Goal: Information Seeking & Learning: Check status

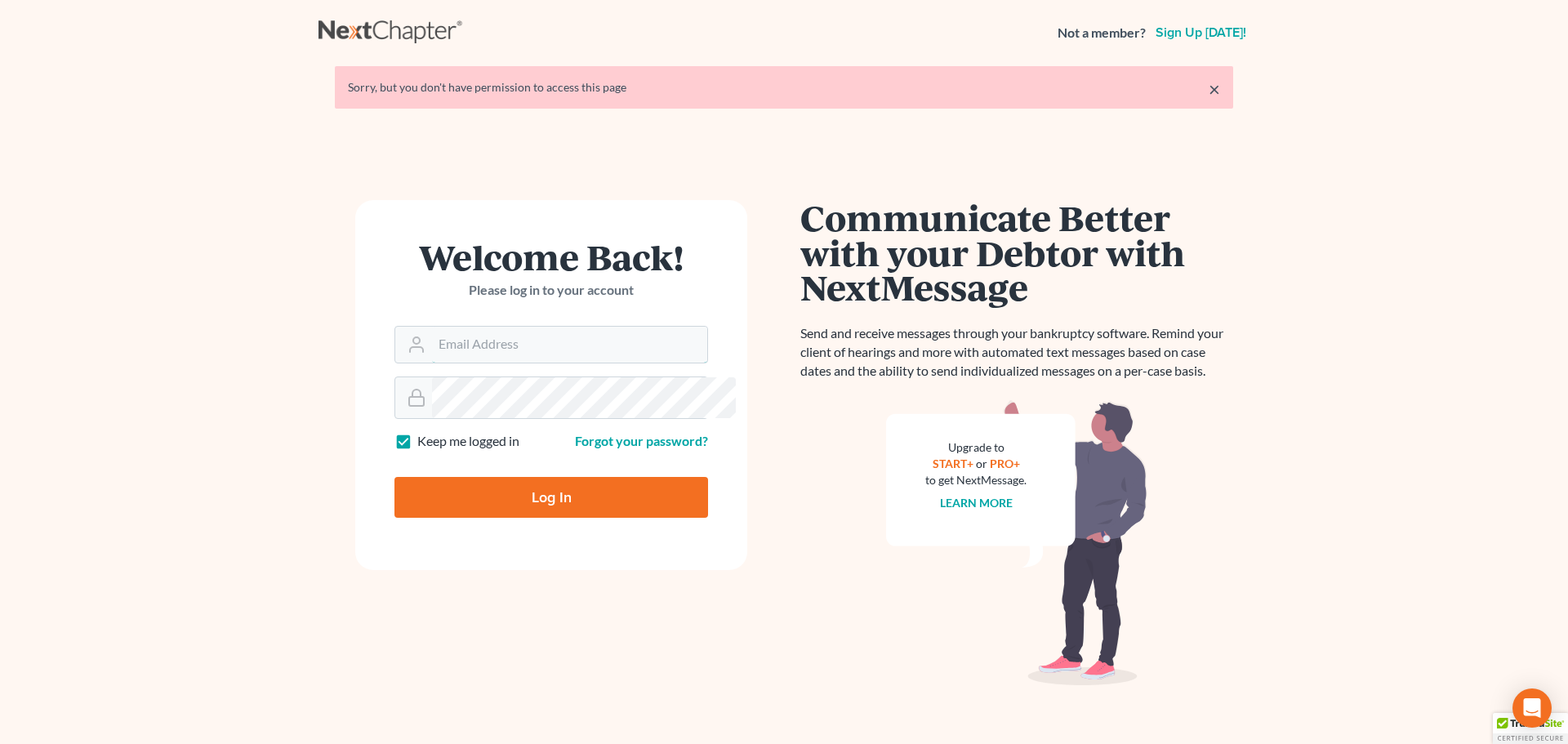
drag, startPoint x: 696, startPoint y: 379, endPoint x: 760, endPoint y: 350, distance: 70.3
click at [696, 363] on input "Email Address" at bounding box center [569, 345] width 275 height 36
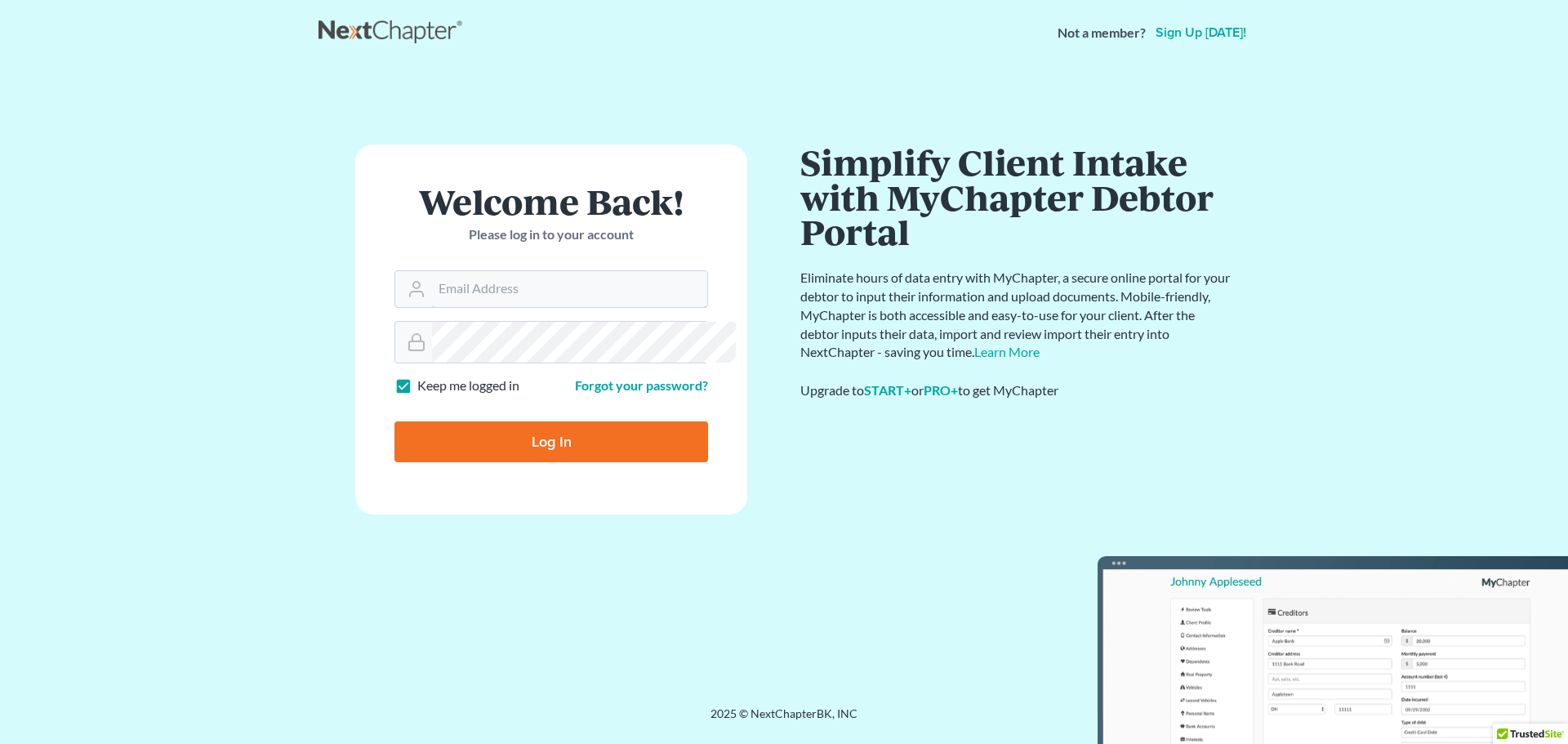
type input "Crystal@attorneydebtfighters.com"
type input "Thinking..."
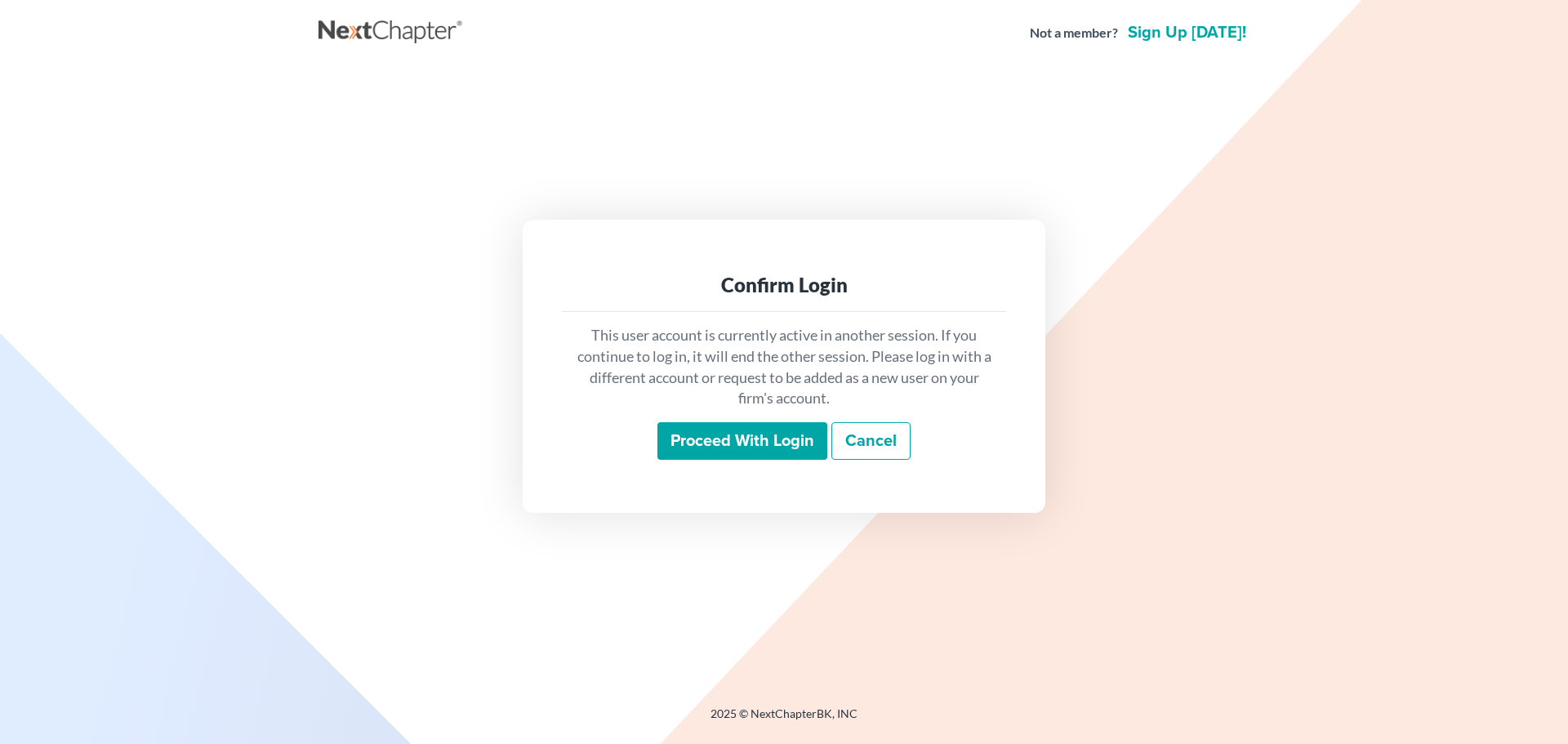
click at [740, 461] on div "Proceed with login Cancel" at bounding box center [784, 442] width 418 height 39
click at [720, 460] on input "Proceed with login" at bounding box center [742, 442] width 170 height 38
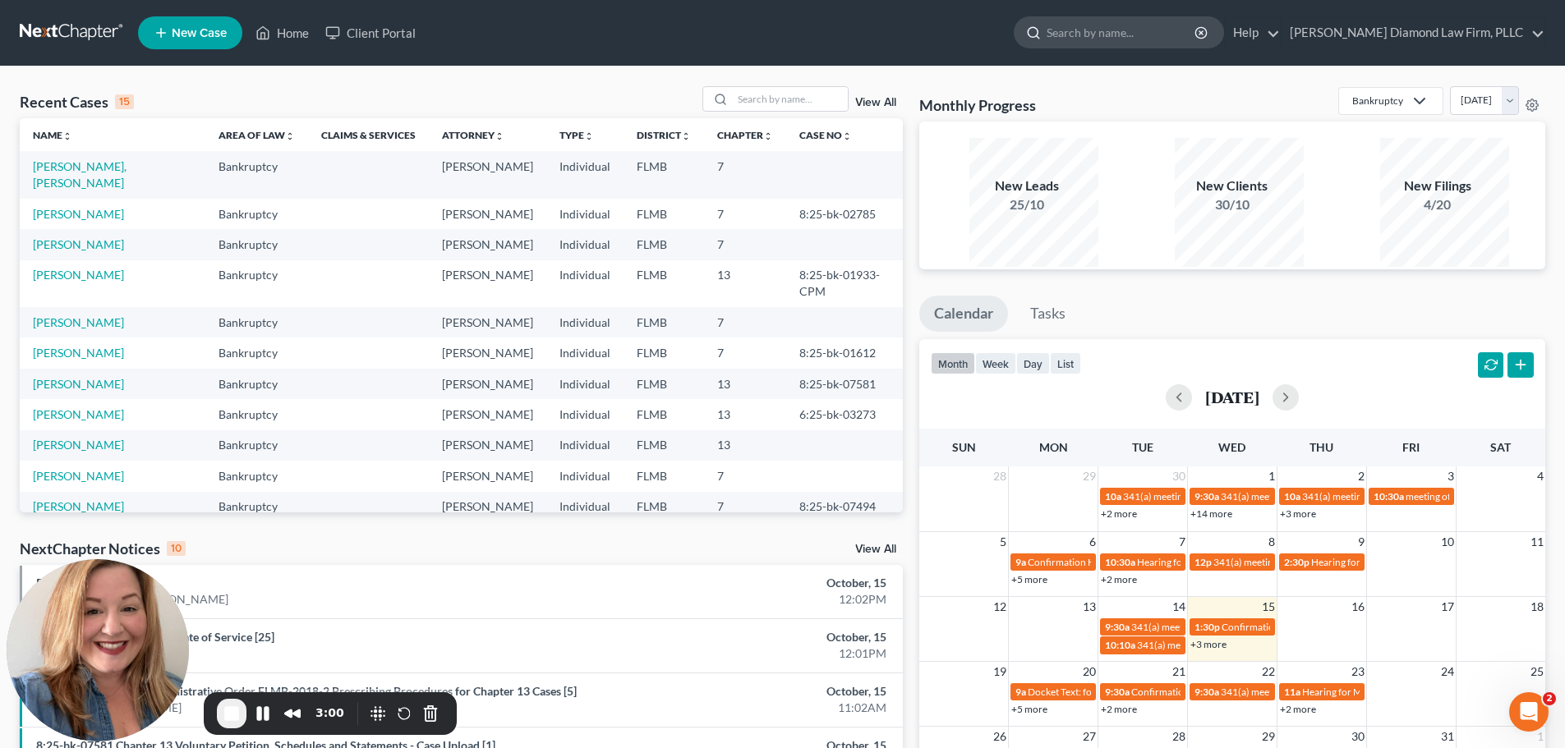
click at [1094, 38] on input "search" at bounding box center [1121, 32] width 150 height 30
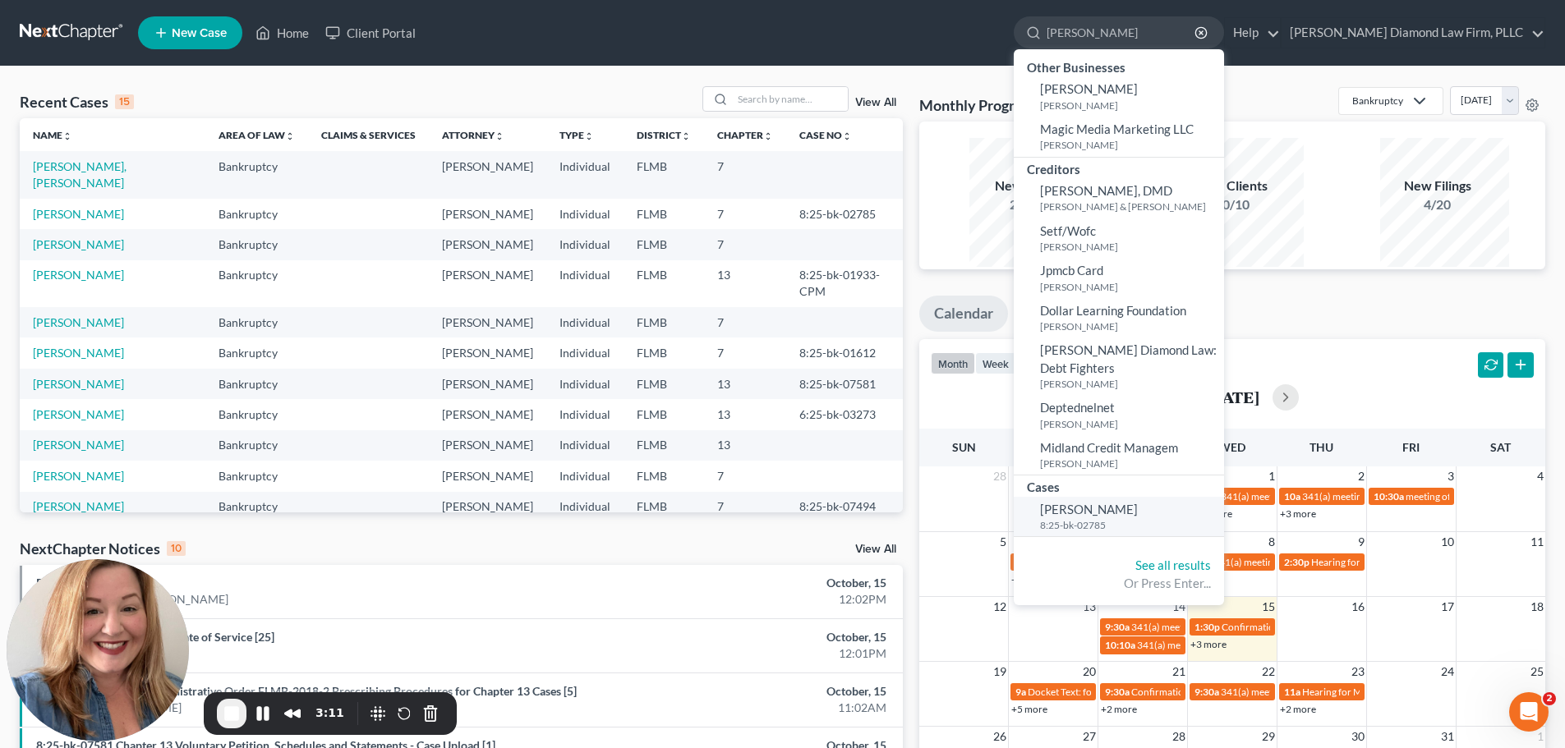
type input "fernandez"
click at [1107, 530] on small "8:25-bk-02785" at bounding box center [1130, 525] width 180 height 14
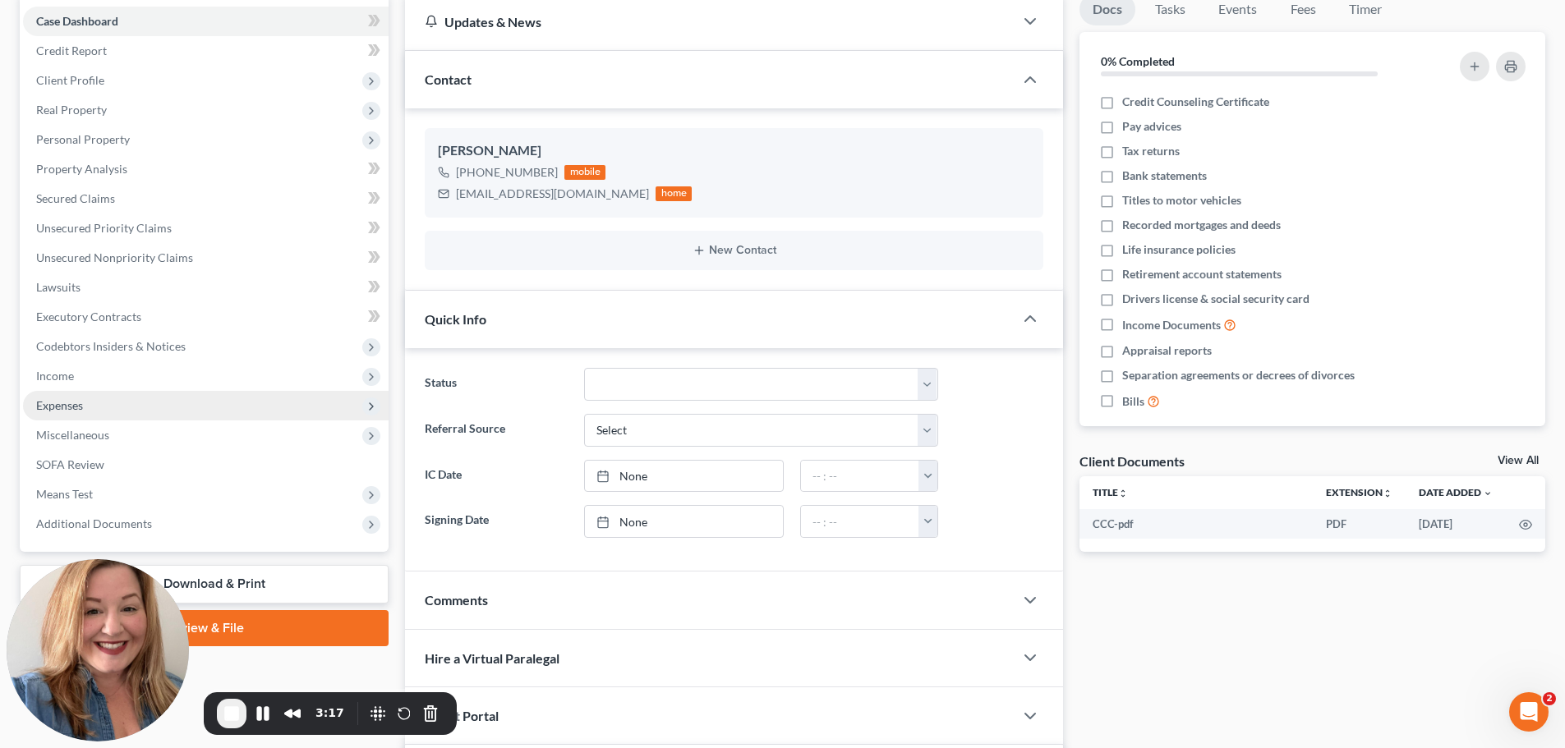
scroll to position [411, 0]
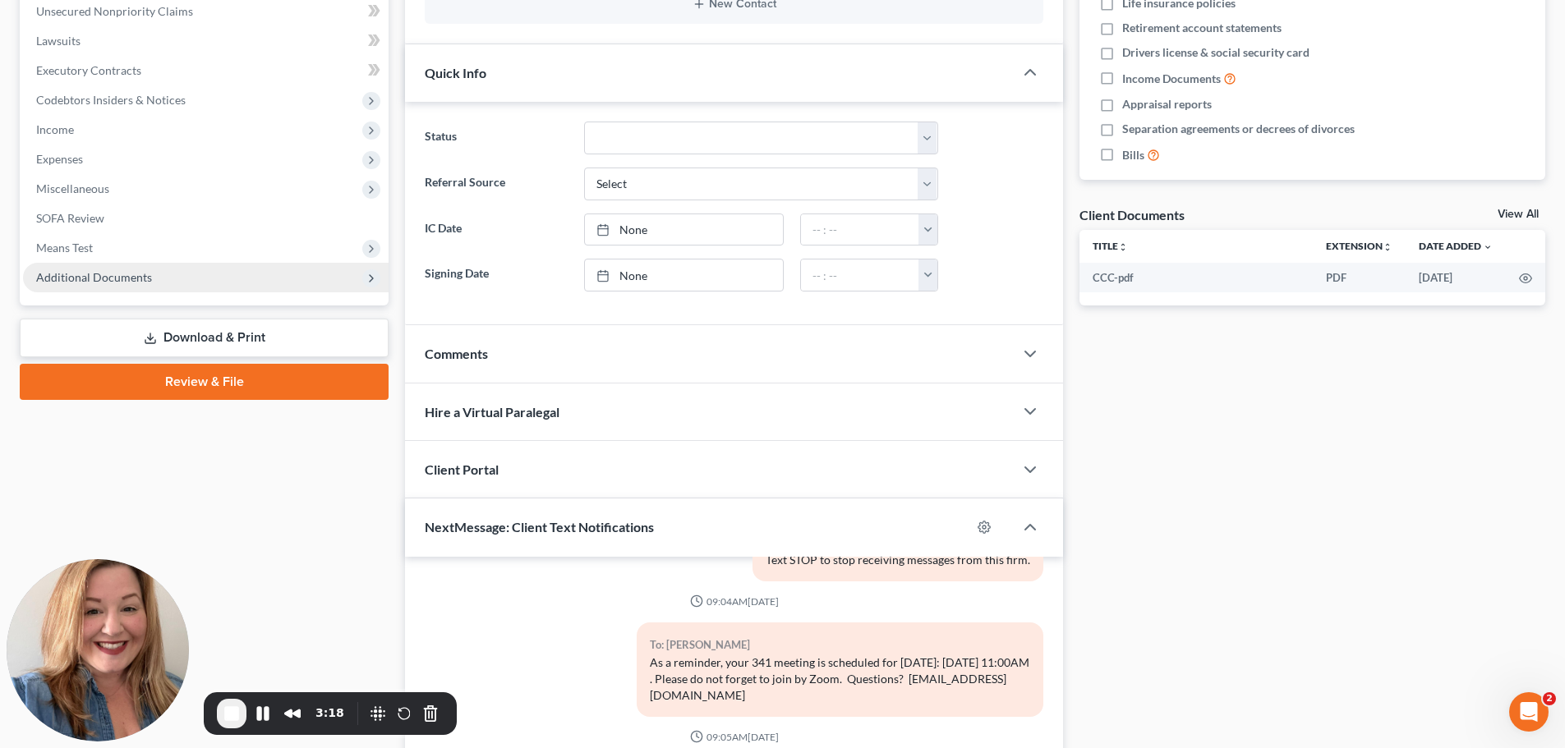
click at [115, 284] on span "Additional Documents" at bounding box center [94, 277] width 116 height 14
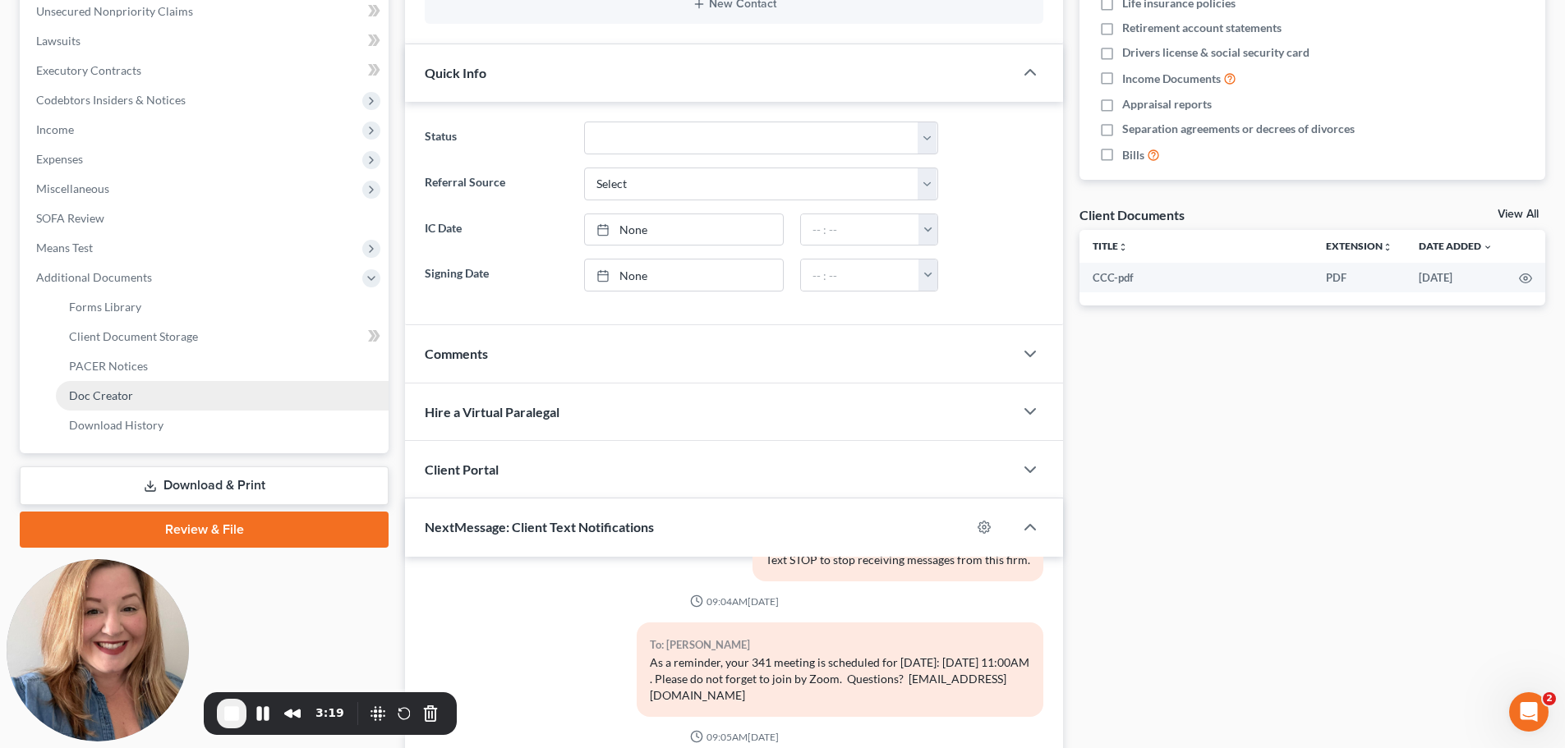
scroll to position [493, 0]
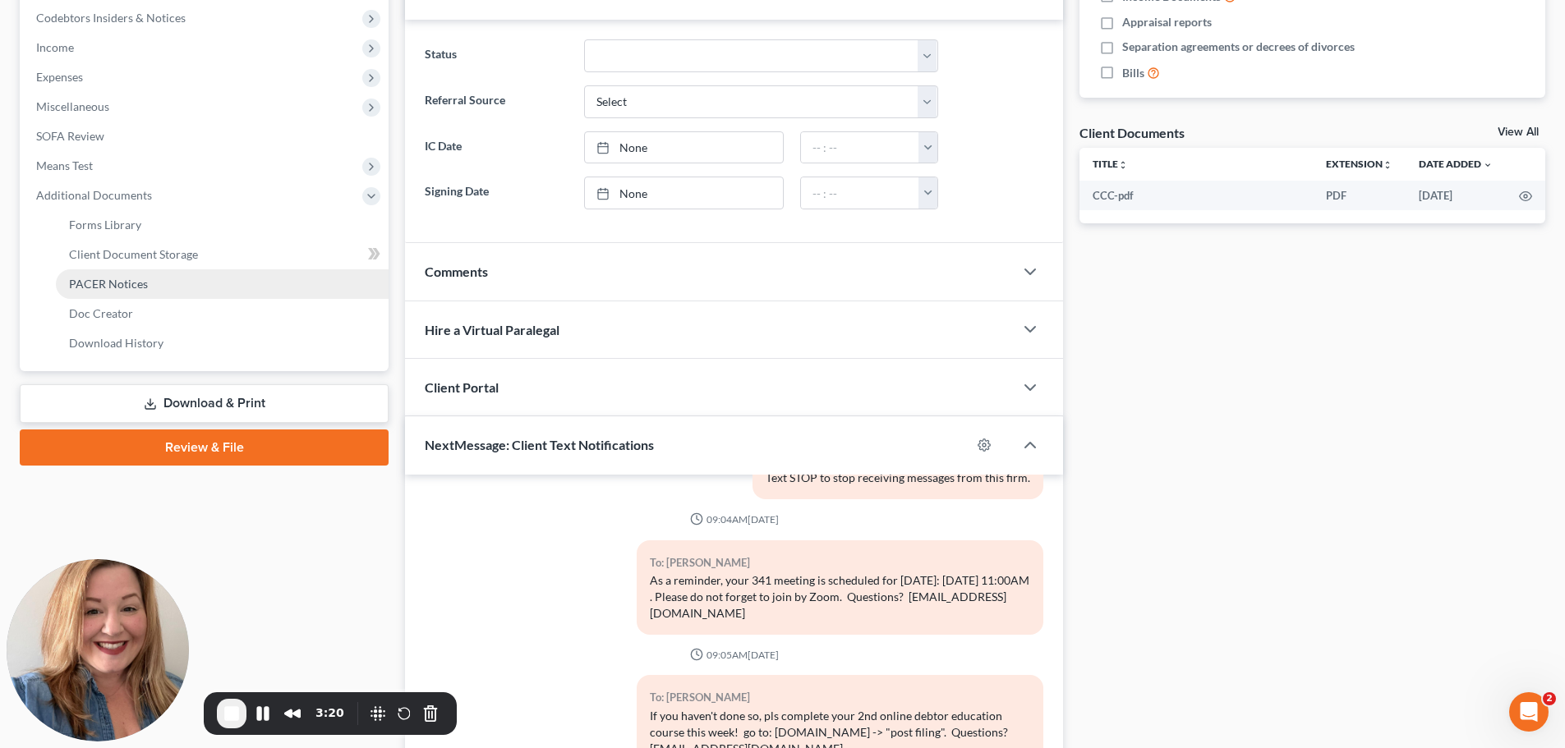
click at [148, 291] on span "PACER Notices" at bounding box center [108, 284] width 79 height 14
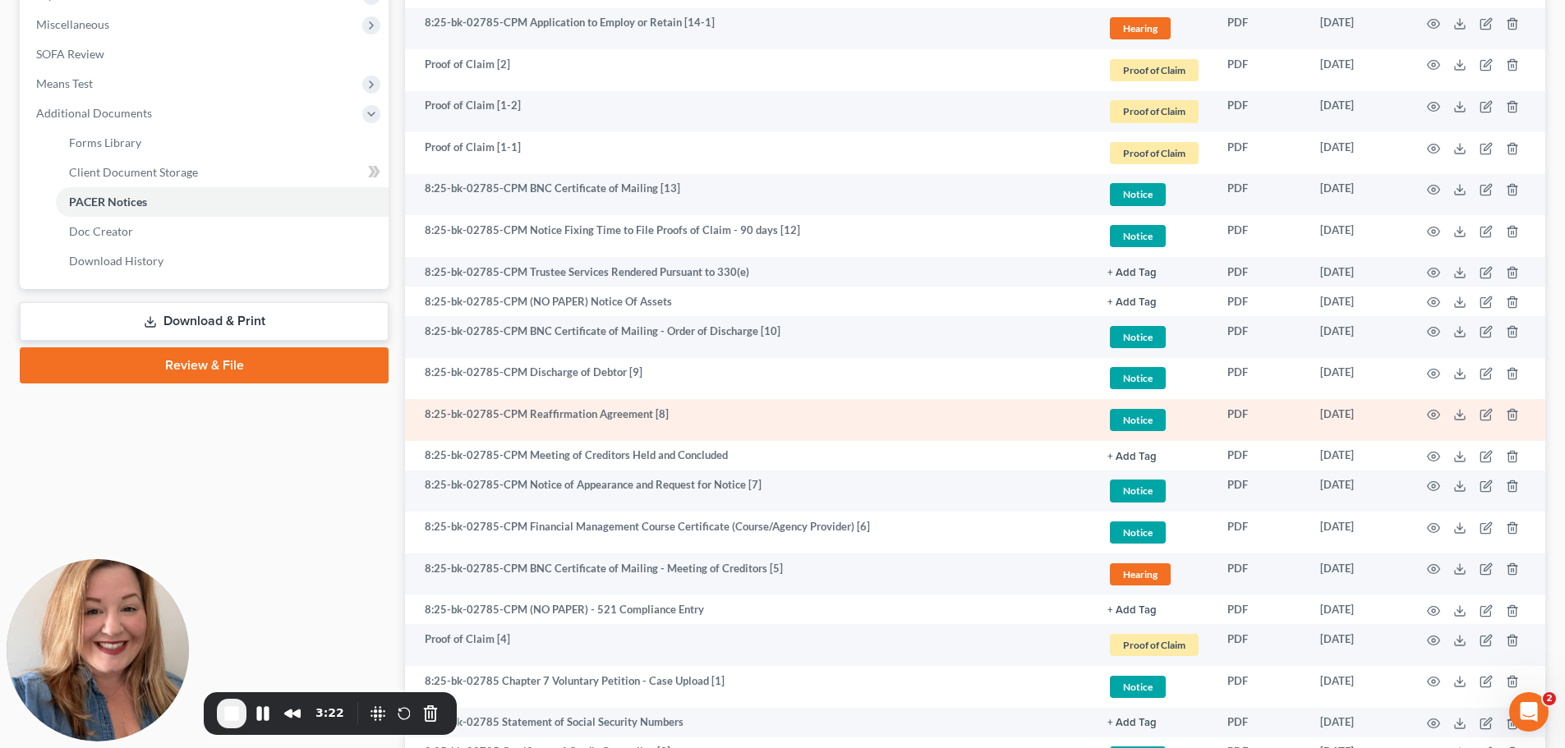
scroll to position [895, 0]
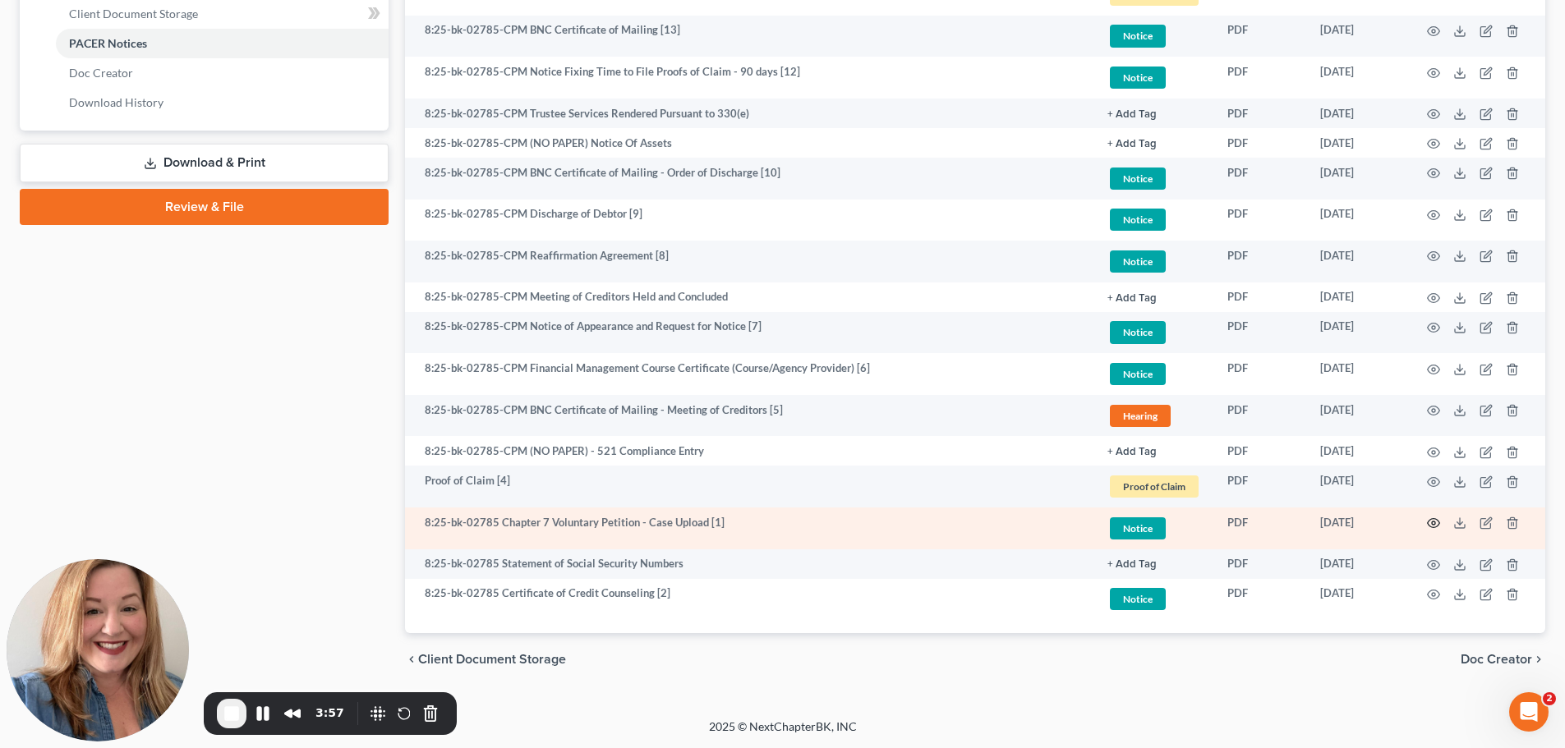
click at [1427, 517] on icon "button" at bounding box center [1433, 523] width 13 height 13
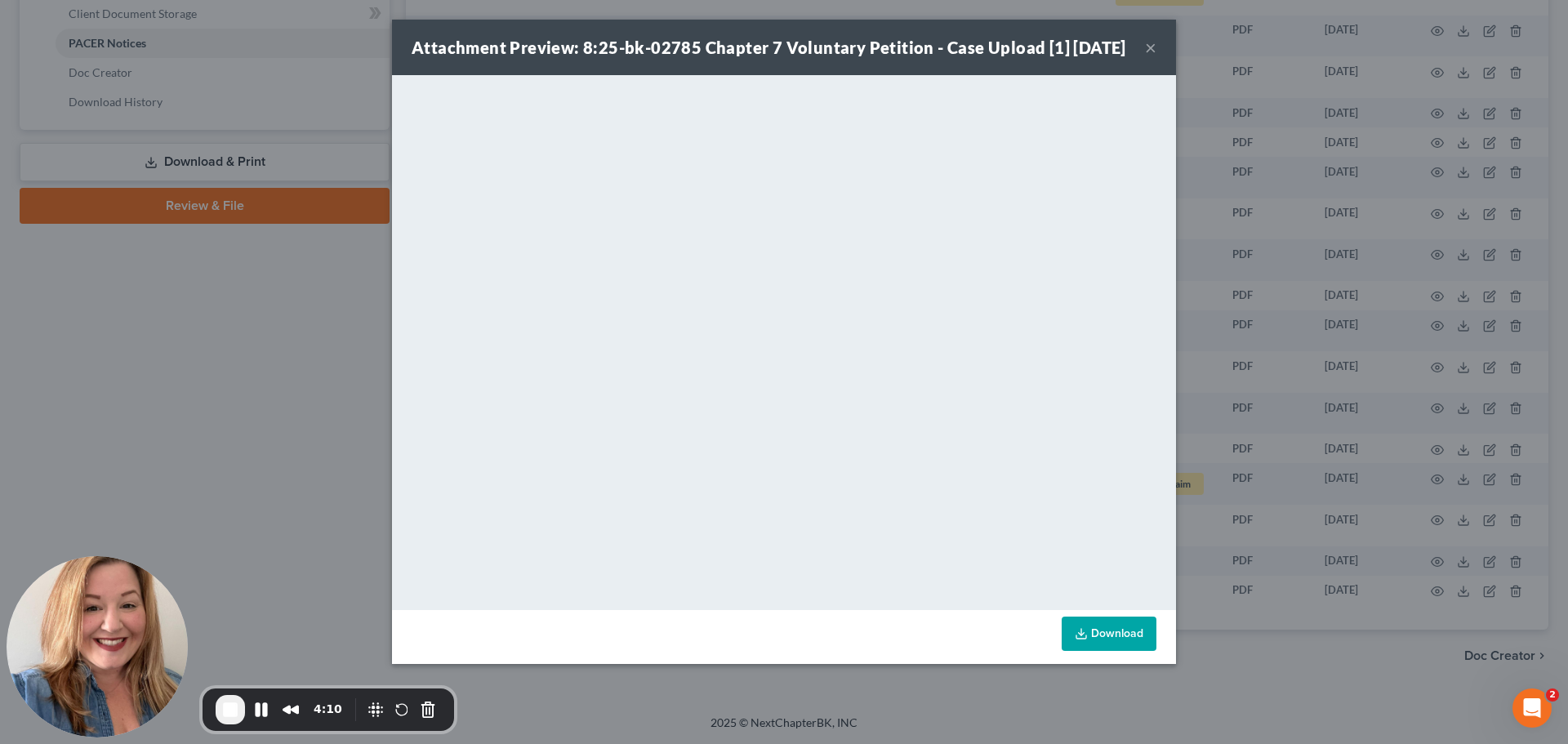
click at [1156, 57] on button "×" at bounding box center [1149, 48] width 11 height 20
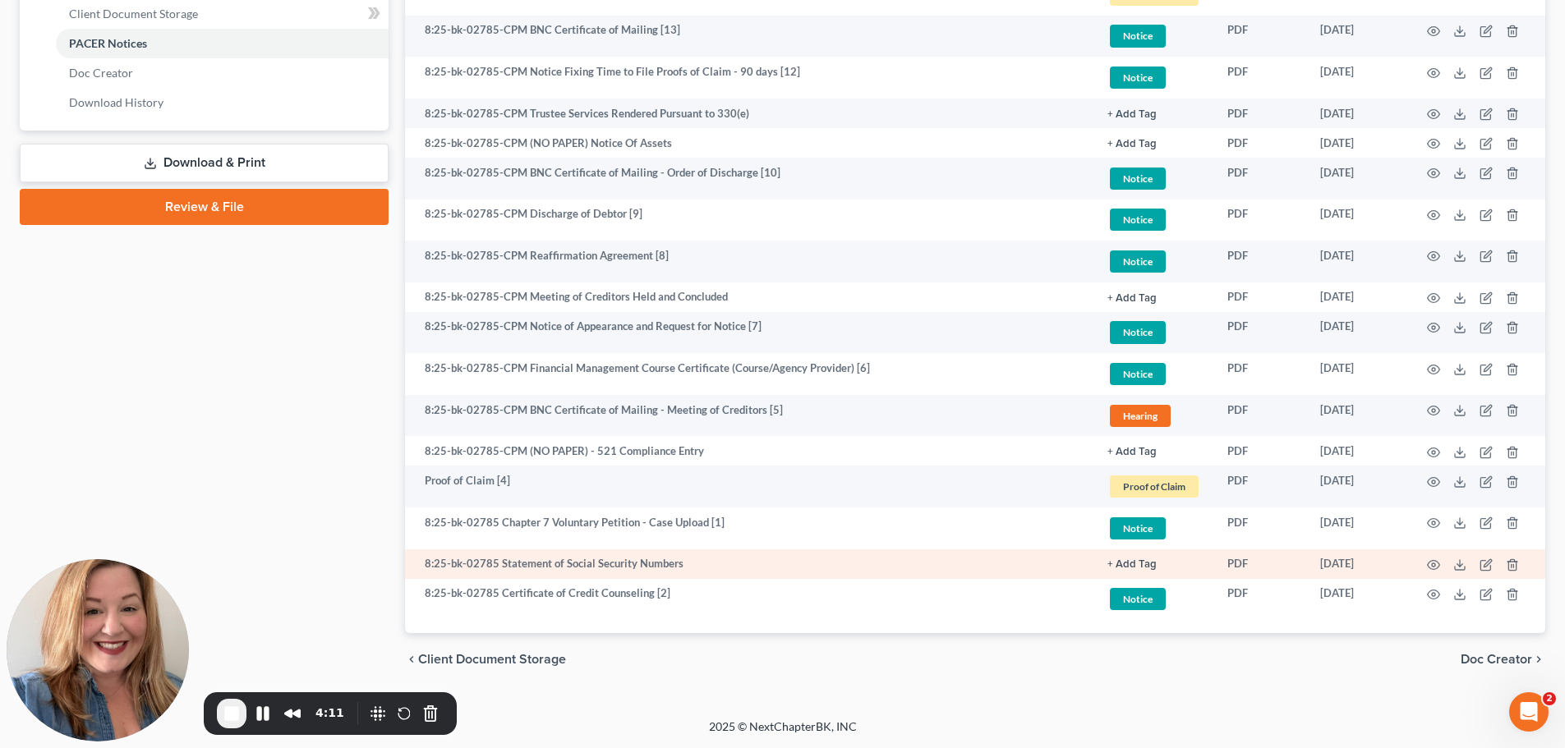
scroll to position [813, 0]
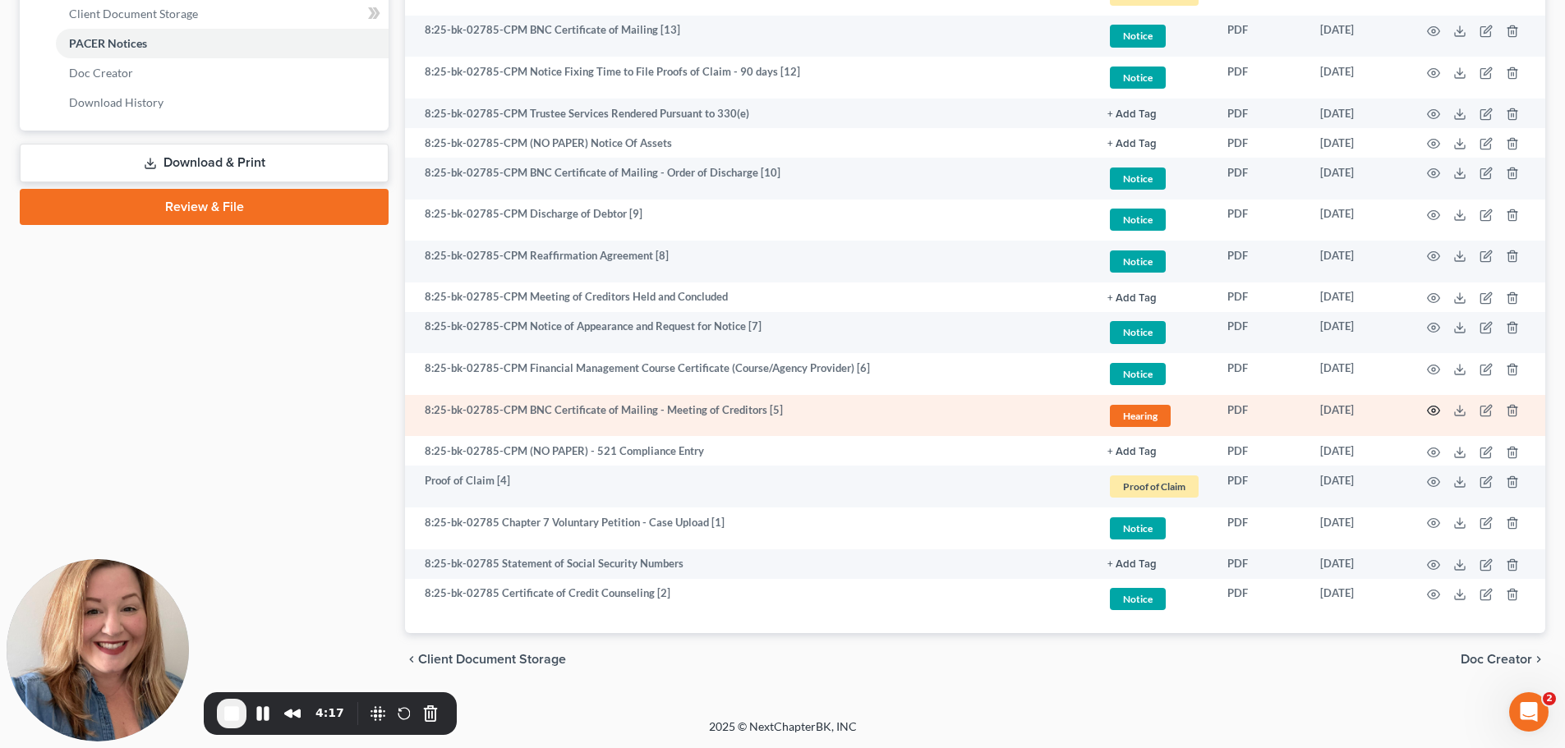
click at [1427, 417] on icon "button" at bounding box center [1433, 410] width 13 height 13
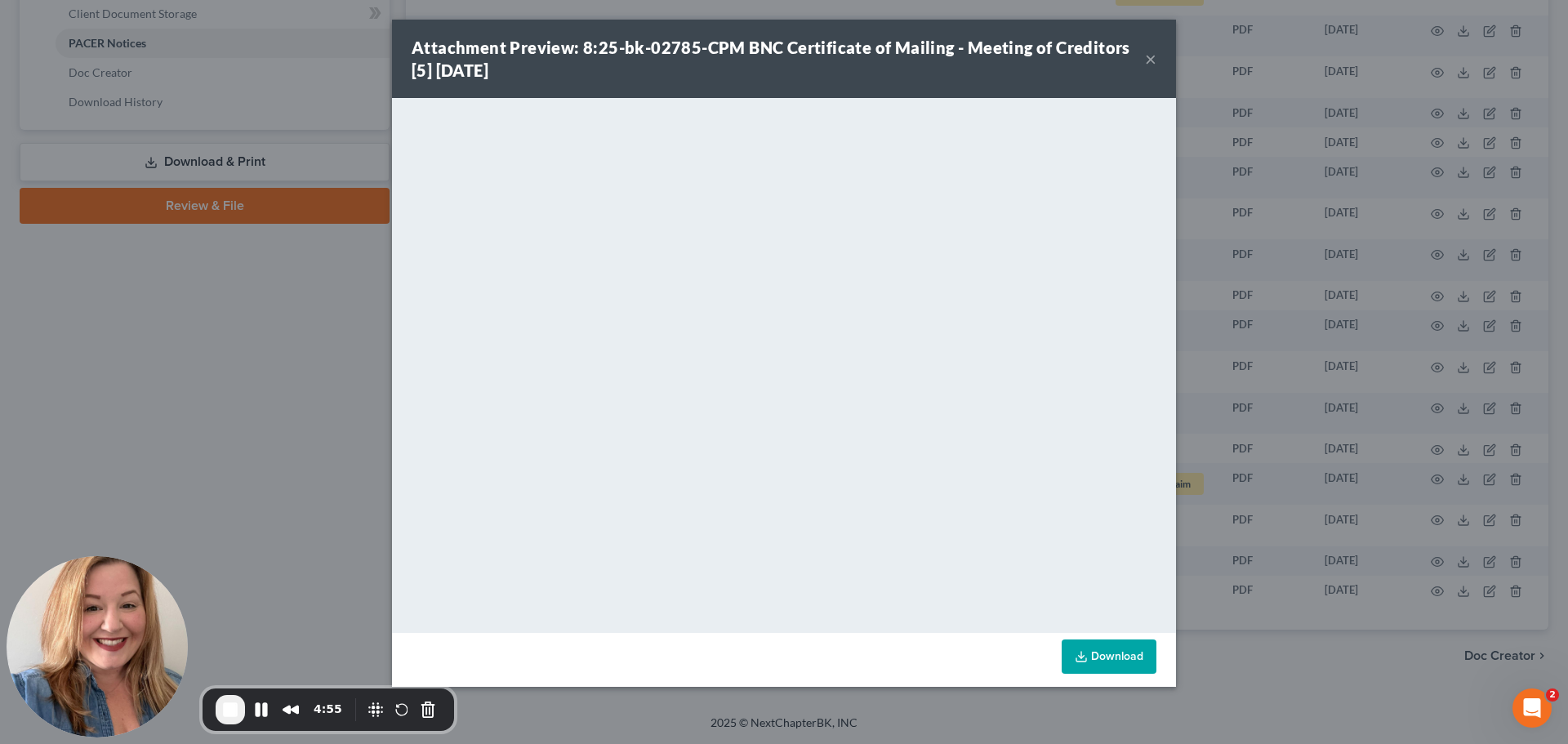
click at [1156, 69] on button "×" at bounding box center [1149, 59] width 11 height 20
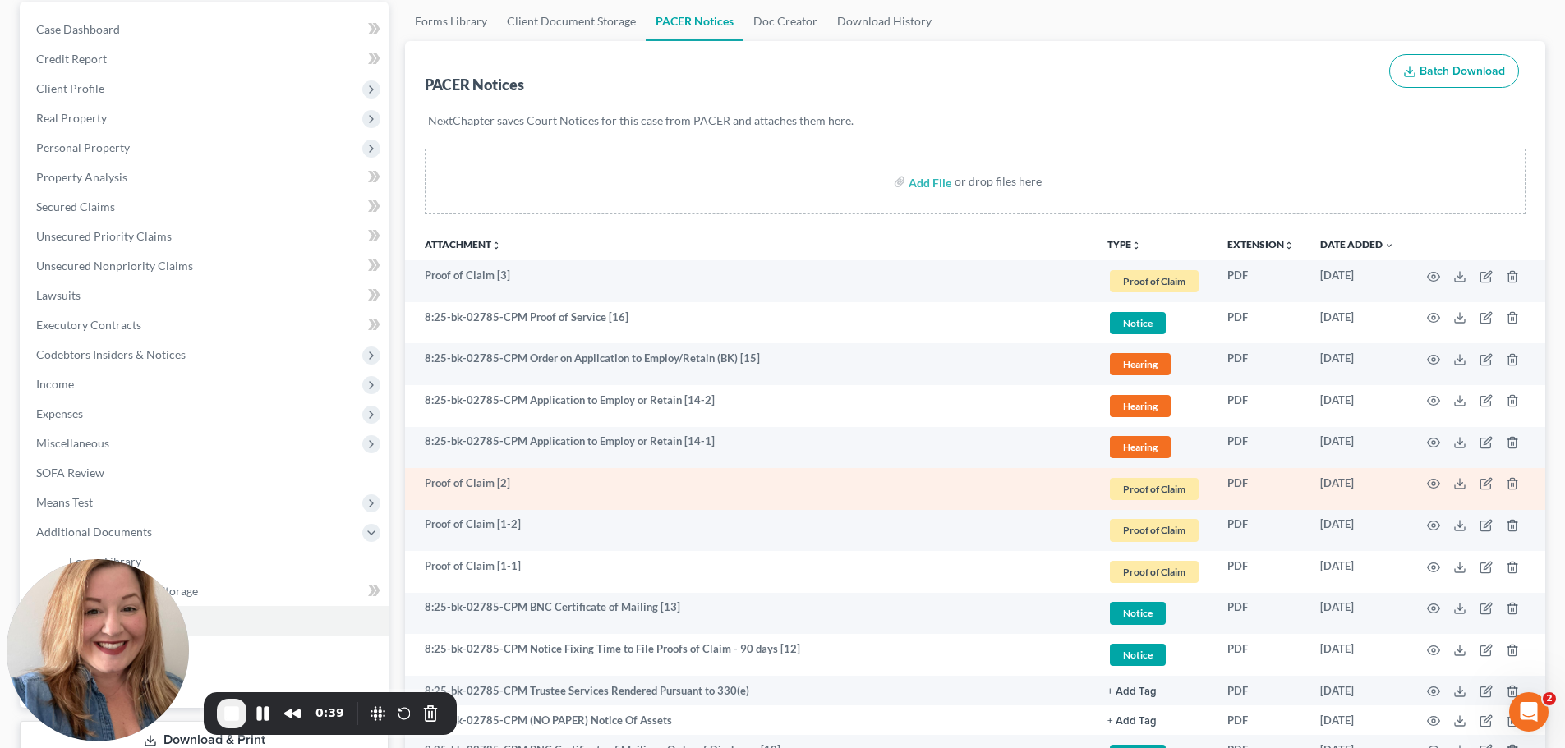
scroll to position [0, 0]
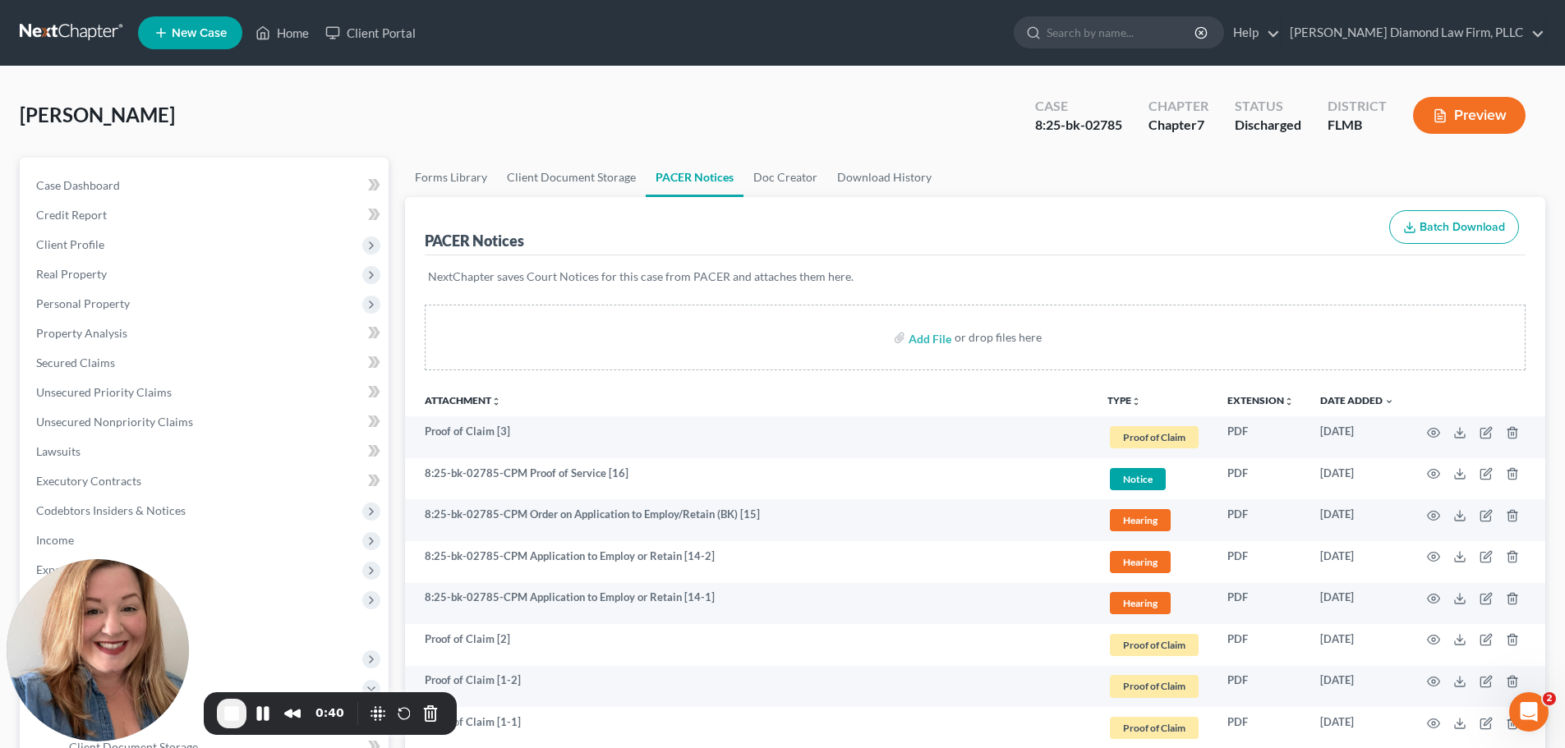
click at [95, 36] on link at bounding box center [72, 33] width 105 height 30
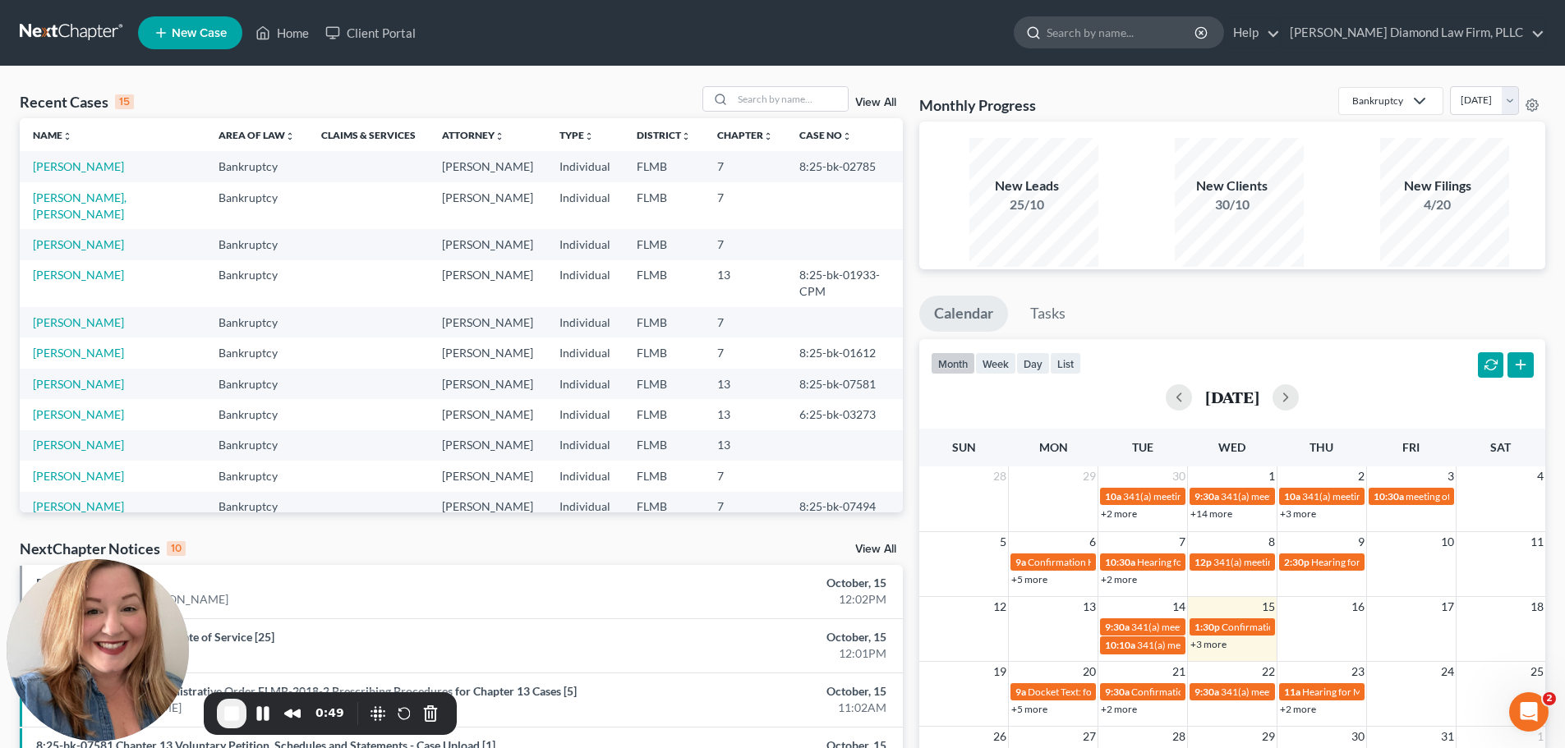
click at [1121, 38] on input "search" at bounding box center [1121, 32] width 150 height 30
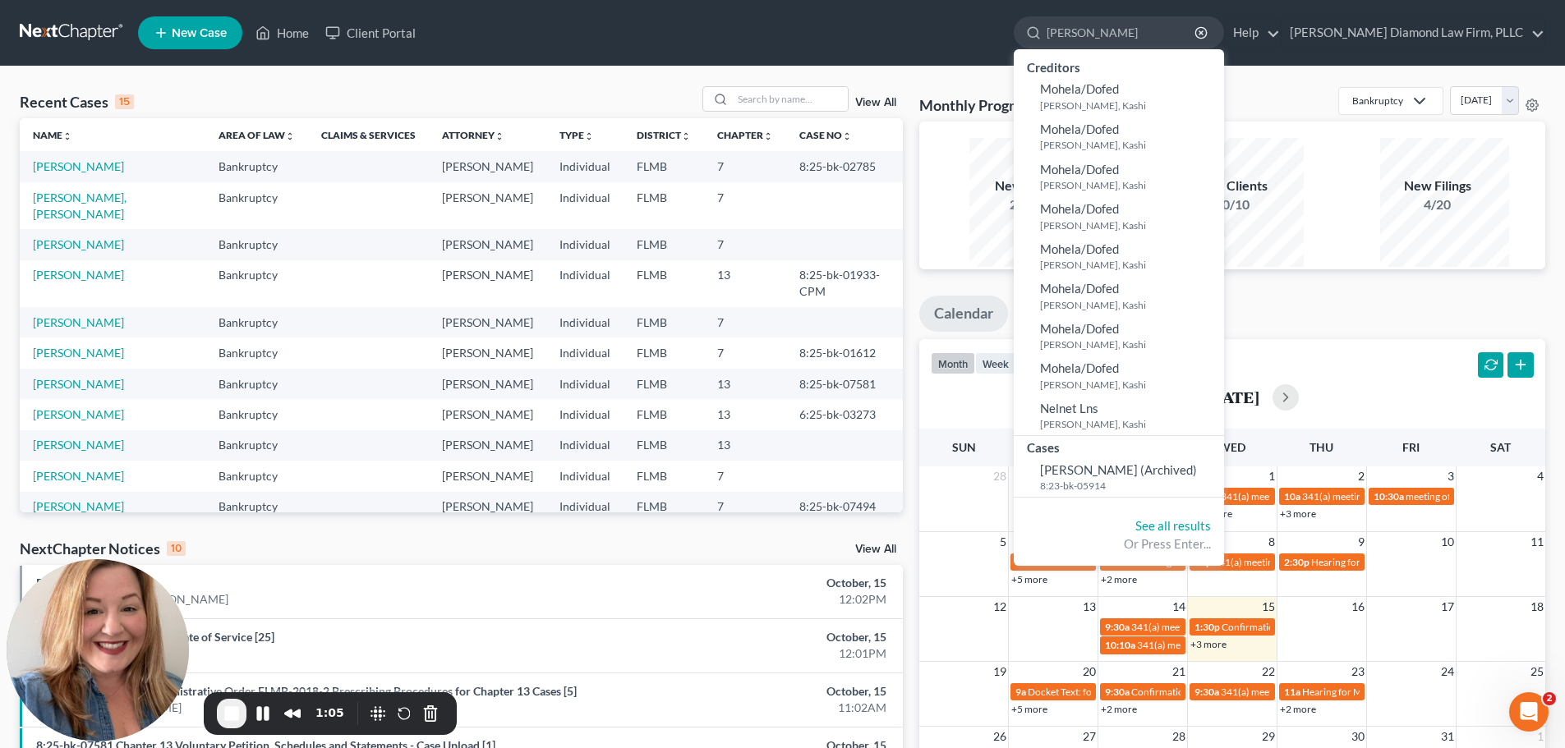
drag, startPoint x: 1163, startPoint y: 46, endPoint x: 921, endPoint y: -4, distance: 247.4
click at [921, 0] on html "Home New Case Client Portal Ziegler Diamond Law Firm, PLLC crystal@attorneydebt…" at bounding box center [782, 591] width 1565 height 1182
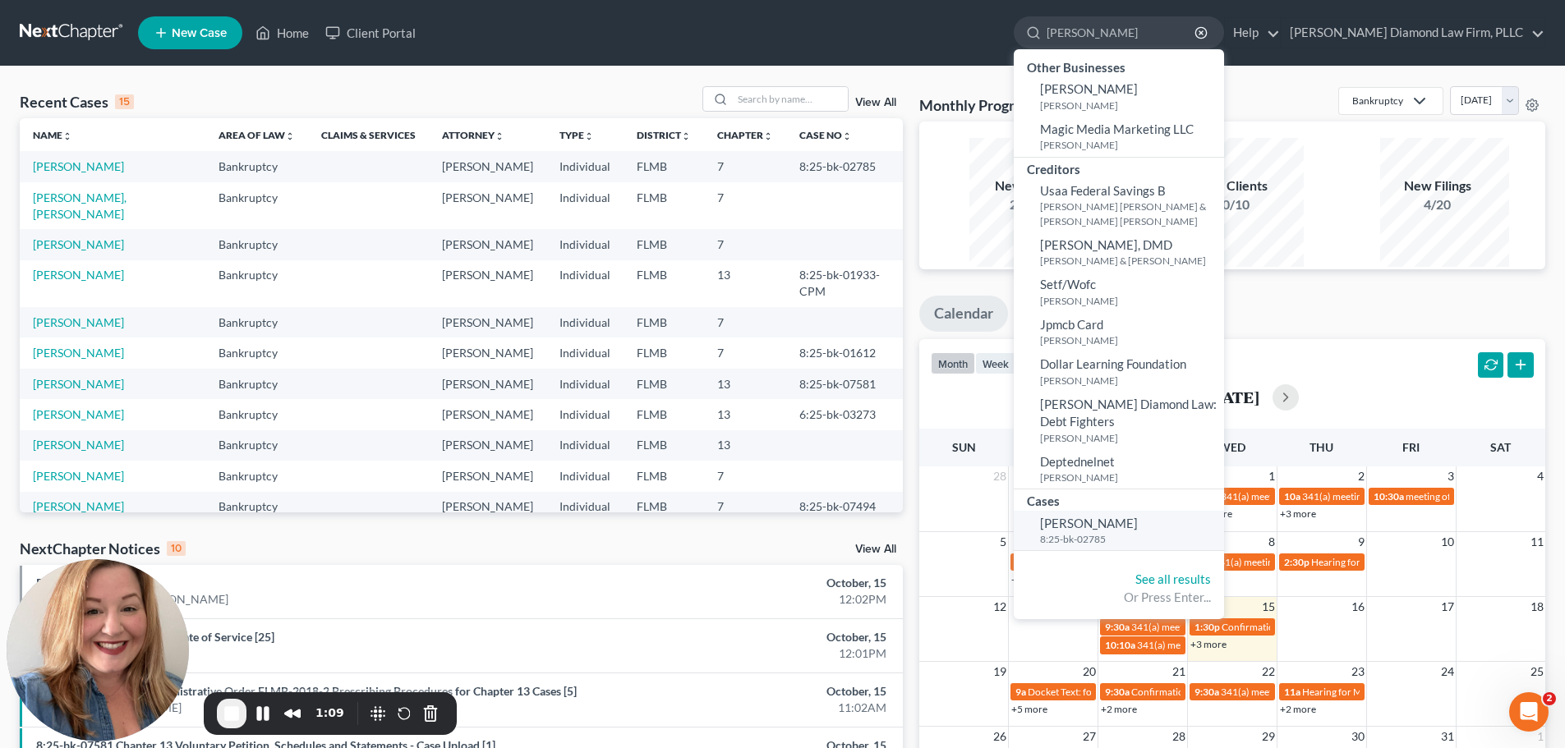
type input "[PERSON_NAME]"
click at [1180, 546] on small "8:25-bk-02785" at bounding box center [1130, 539] width 180 height 14
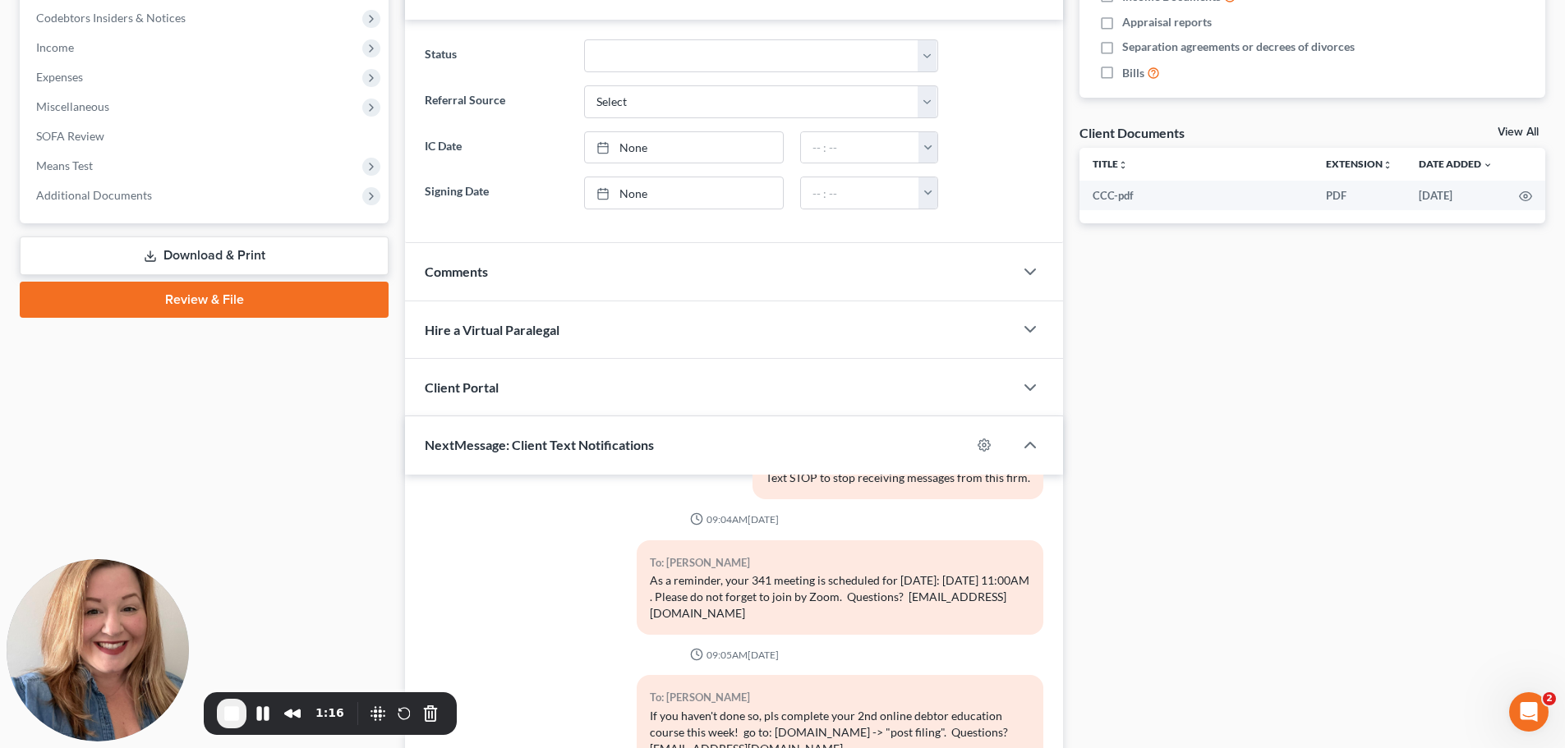
scroll to position [411, 0]
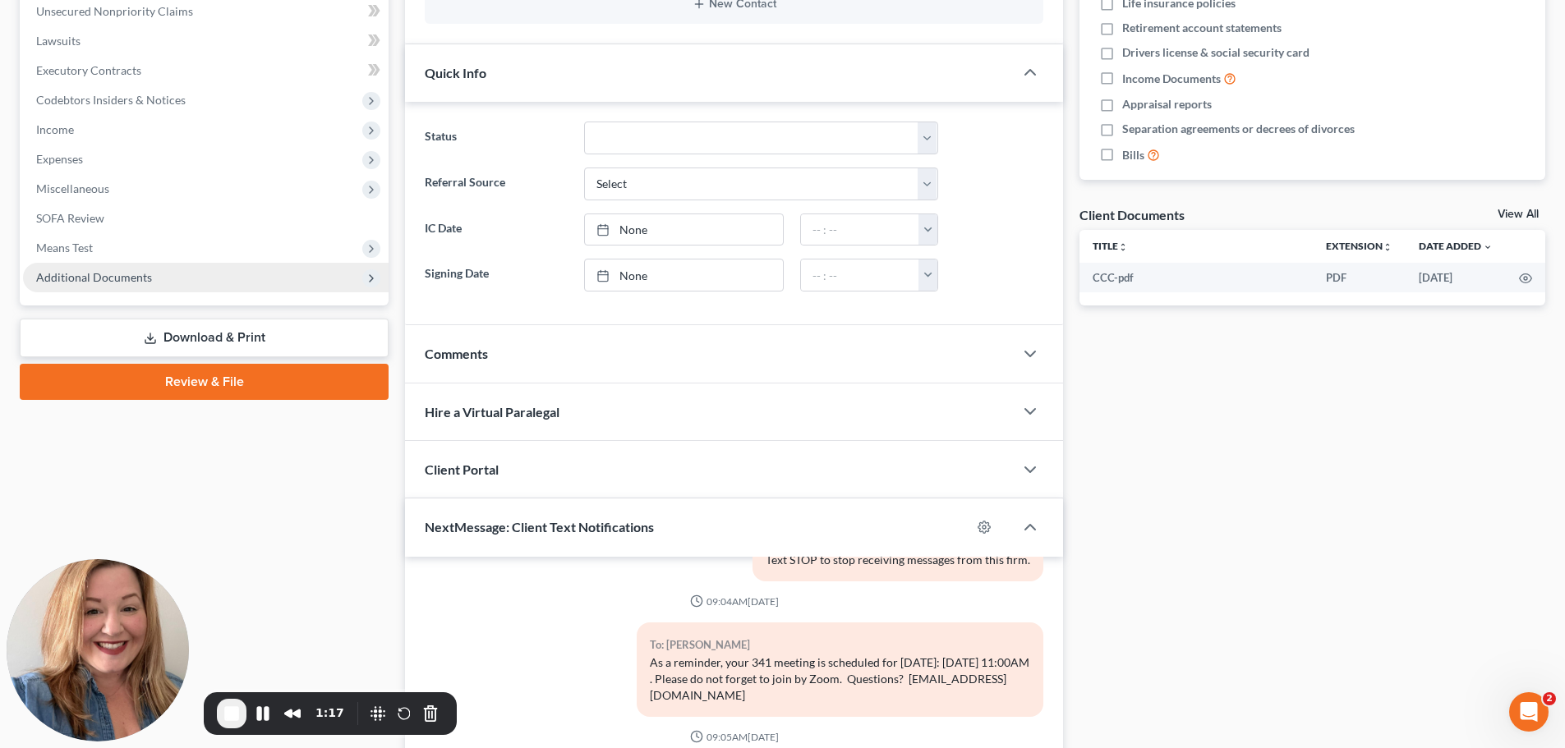
click at [84, 284] on span "Additional Documents" at bounding box center [94, 277] width 116 height 14
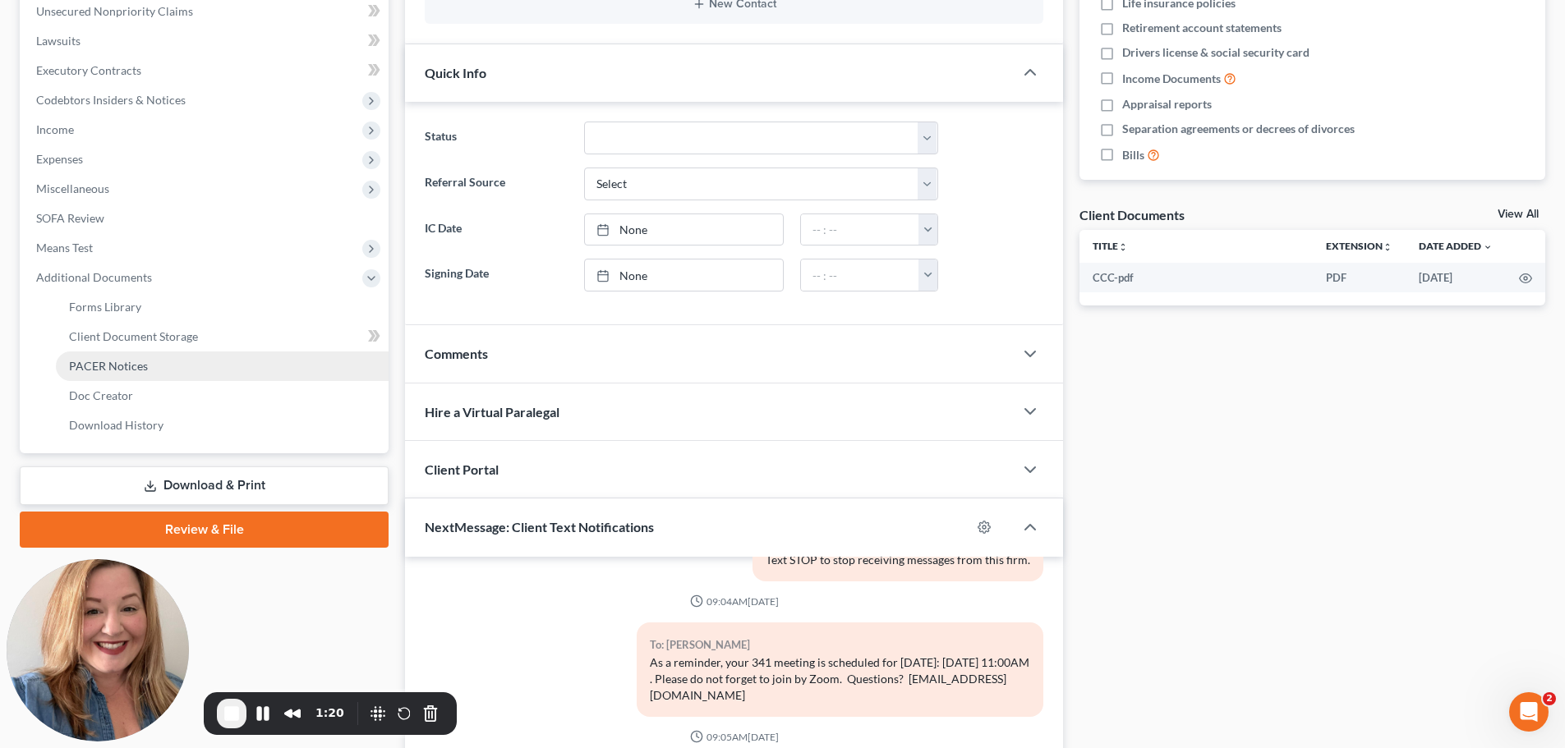
click at [195, 381] on link "PACER Notices" at bounding box center [222, 367] width 333 height 30
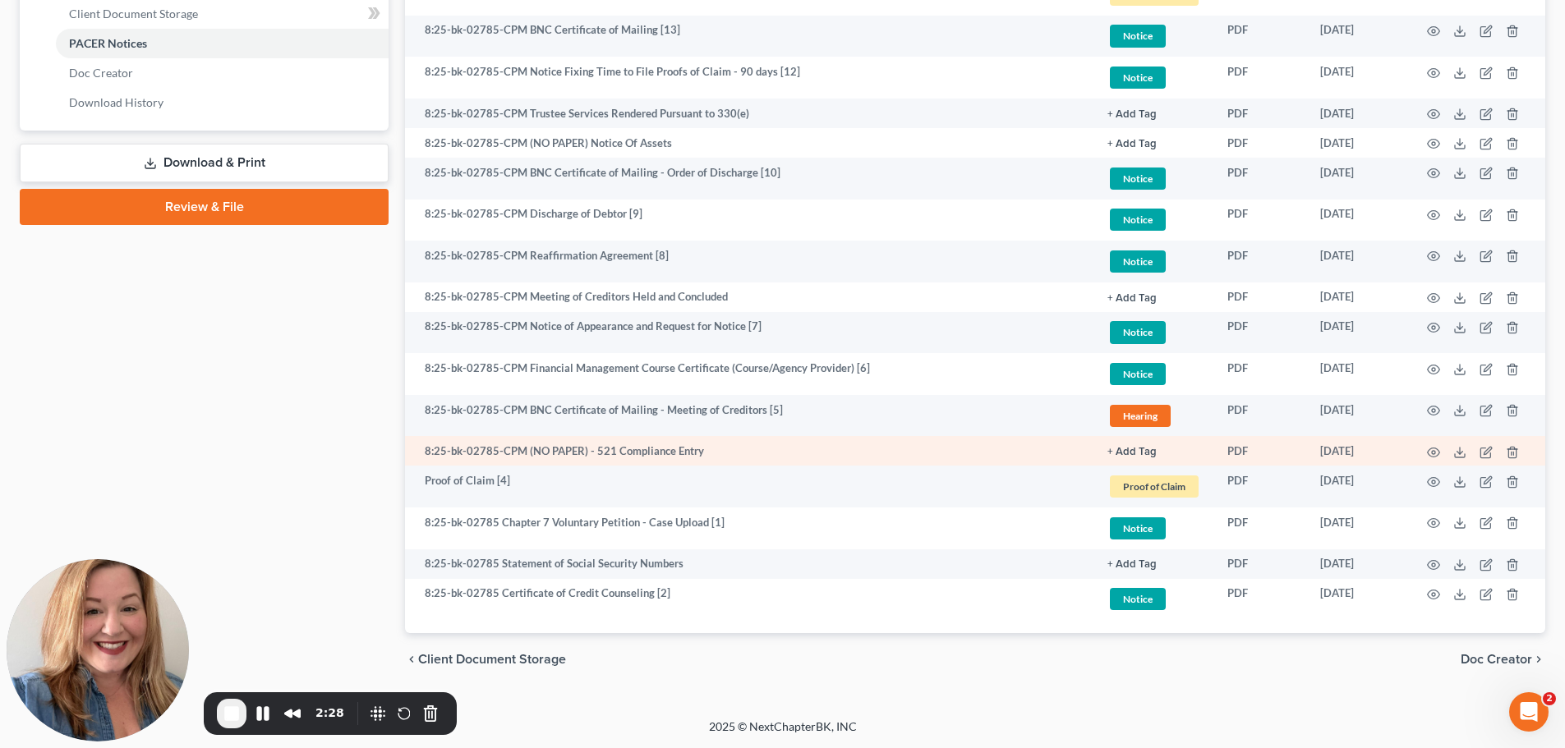
scroll to position [895, 0]
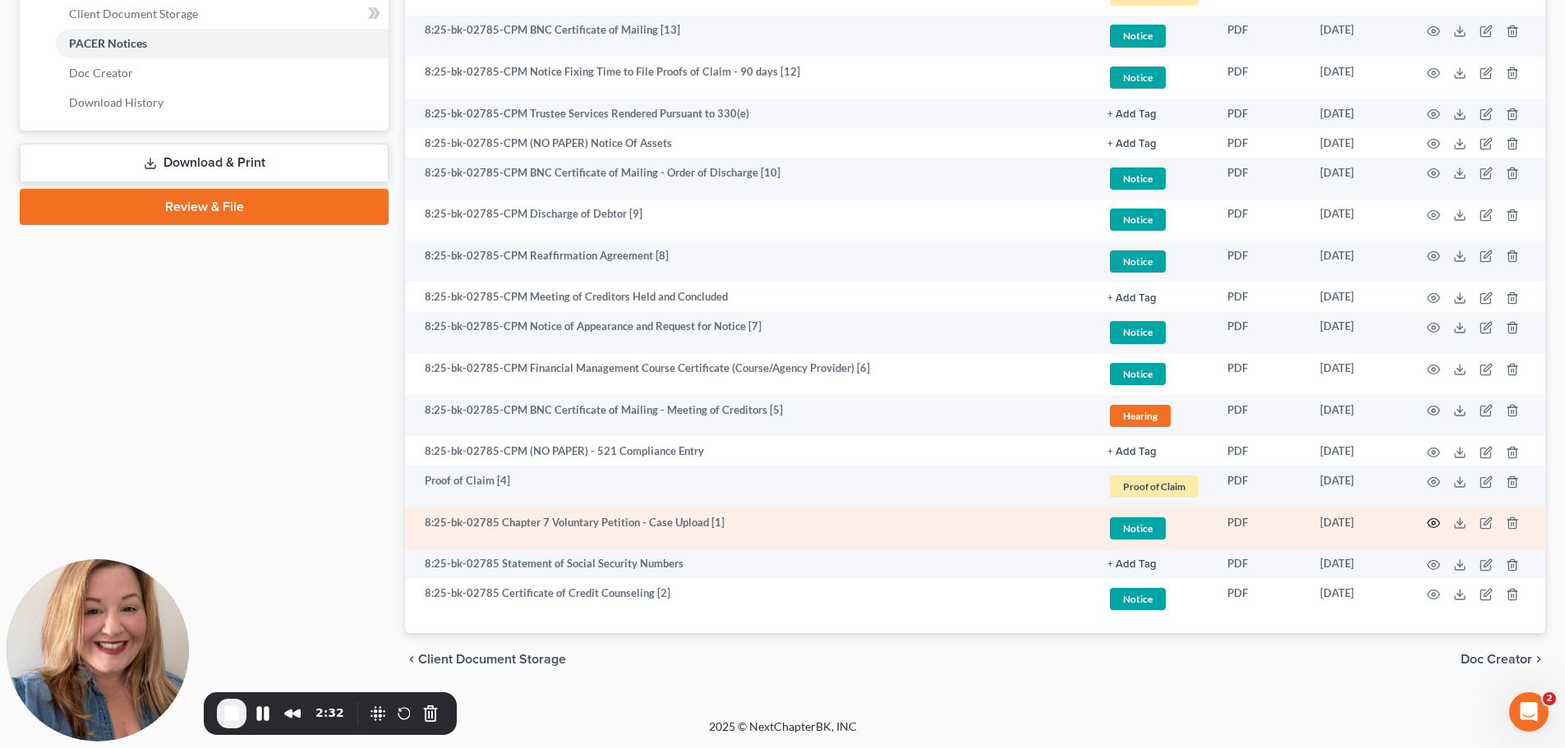
click at [1427, 517] on icon "button" at bounding box center [1433, 523] width 13 height 13
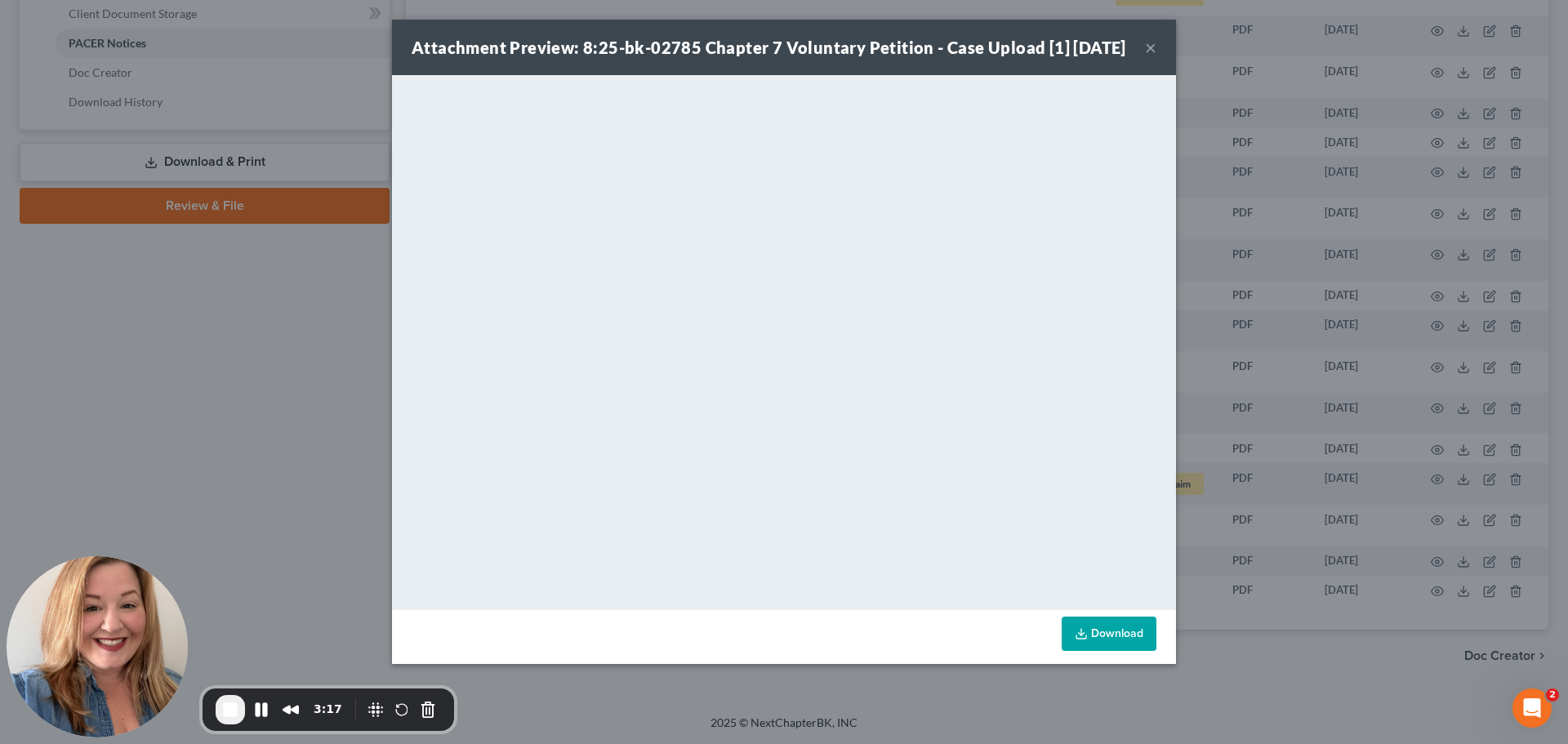
click at [1156, 57] on button "×" at bounding box center [1149, 48] width 11 height 20
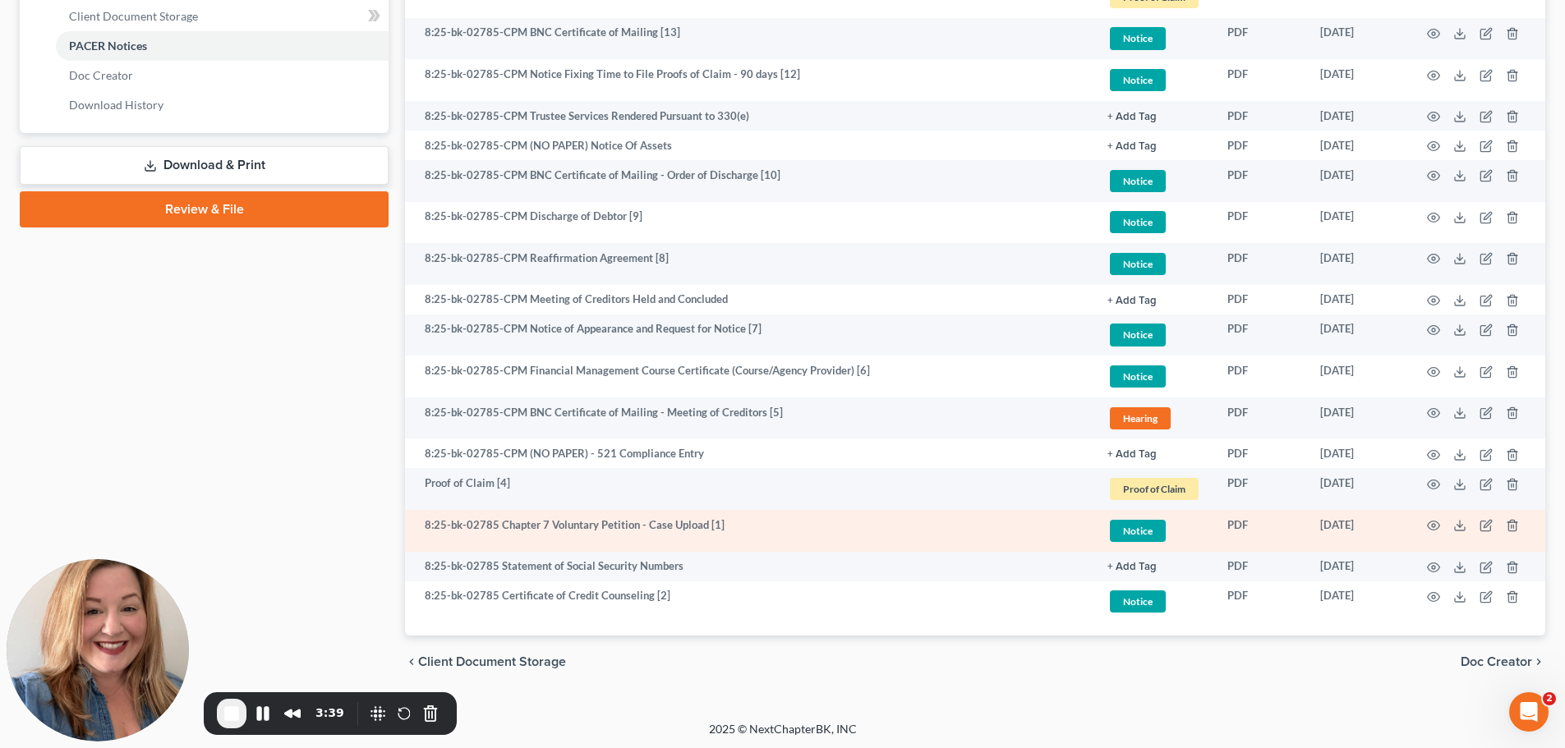
scroll to position [813, 0]
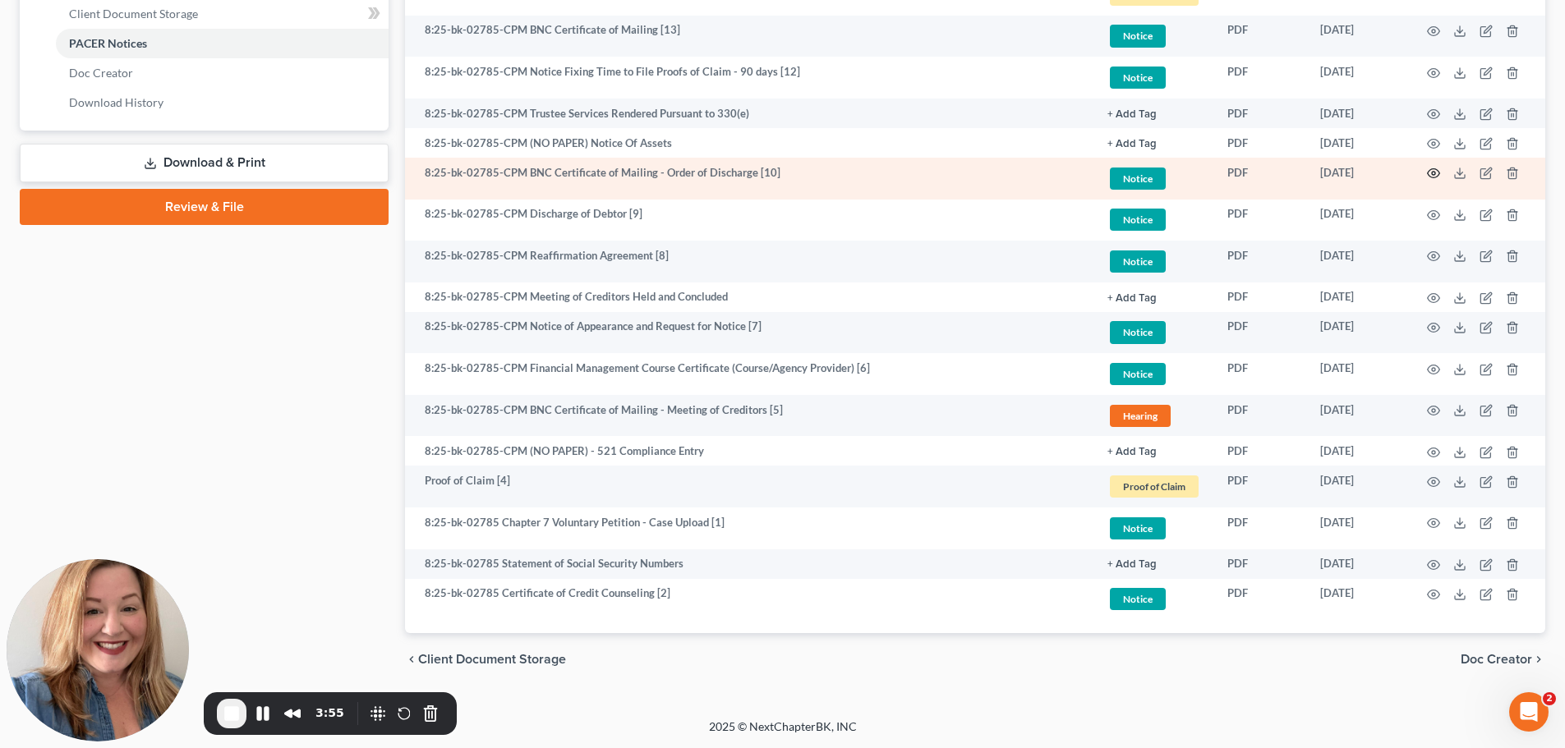
click at [1427, 180] on icon "button" at bounding box center [1433, 173] width 13 height 13
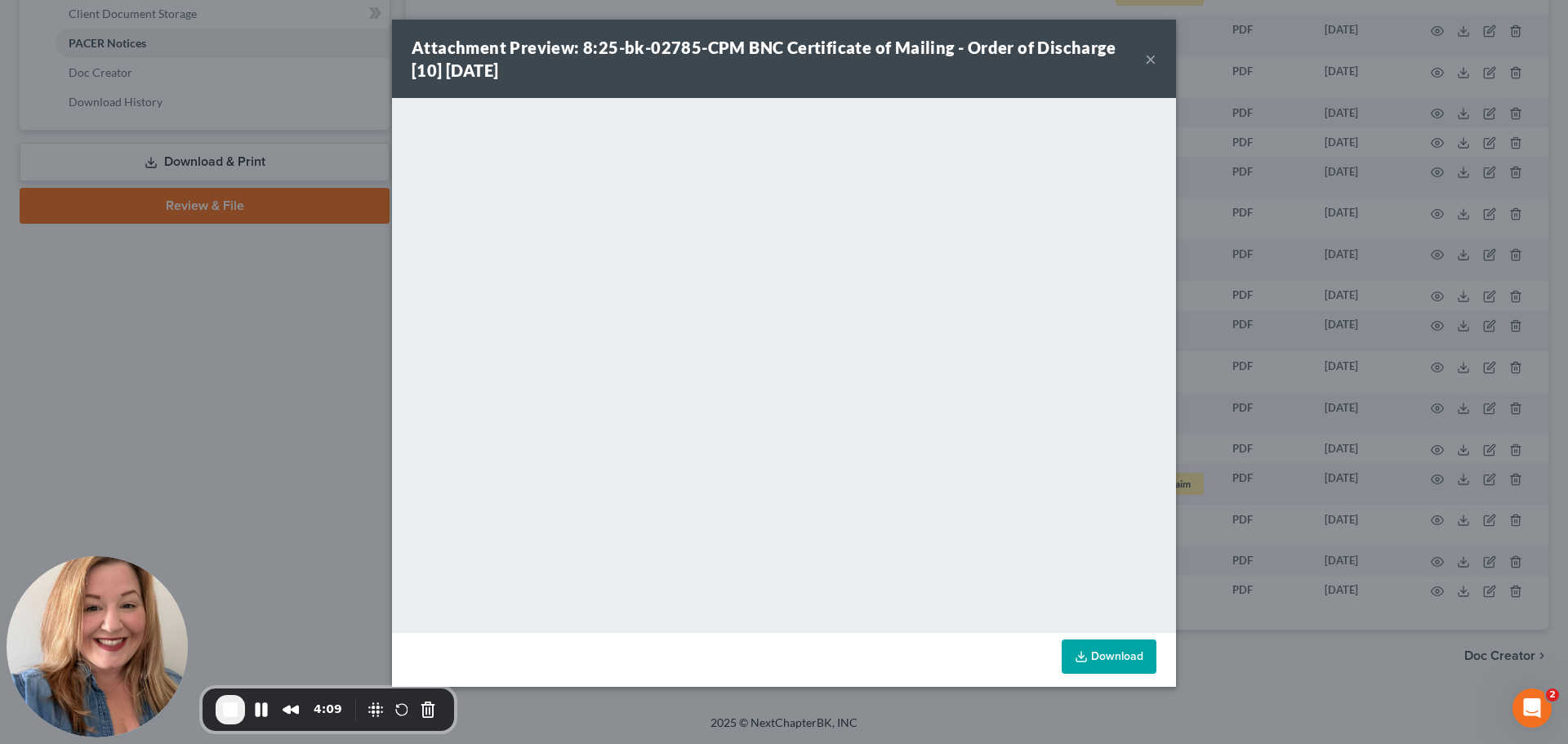
click at [1144, 67] on div "Attachment Preview: 8:25-bk-02785-CPM BNC Certificate of Mailing - Order of Dis…" at bounding box center [779, 59] width 734 height 46
click at [1156, 67] on button "×" at bounding box center [1149, 59] width 11 height 20
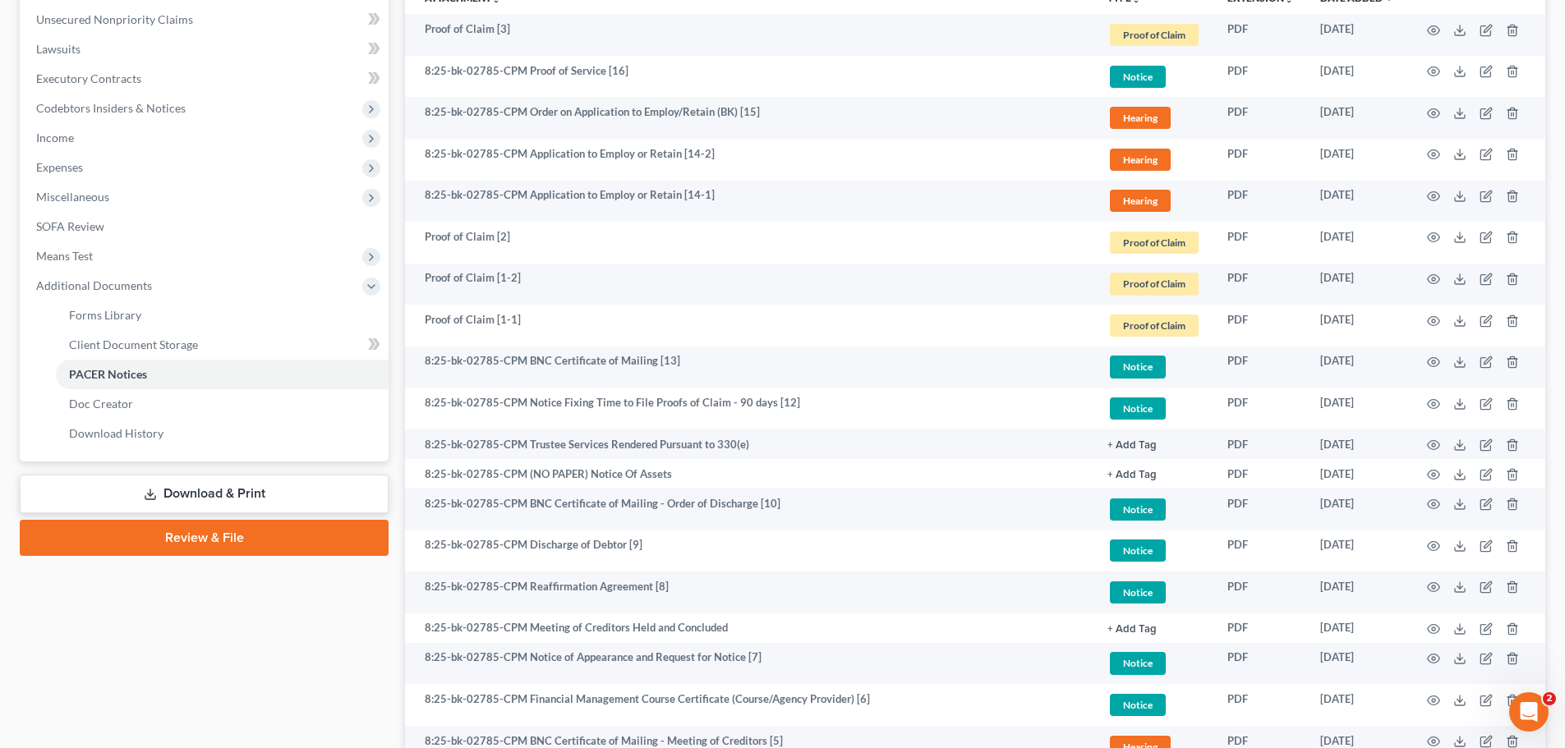
scroll to position [0, 0]
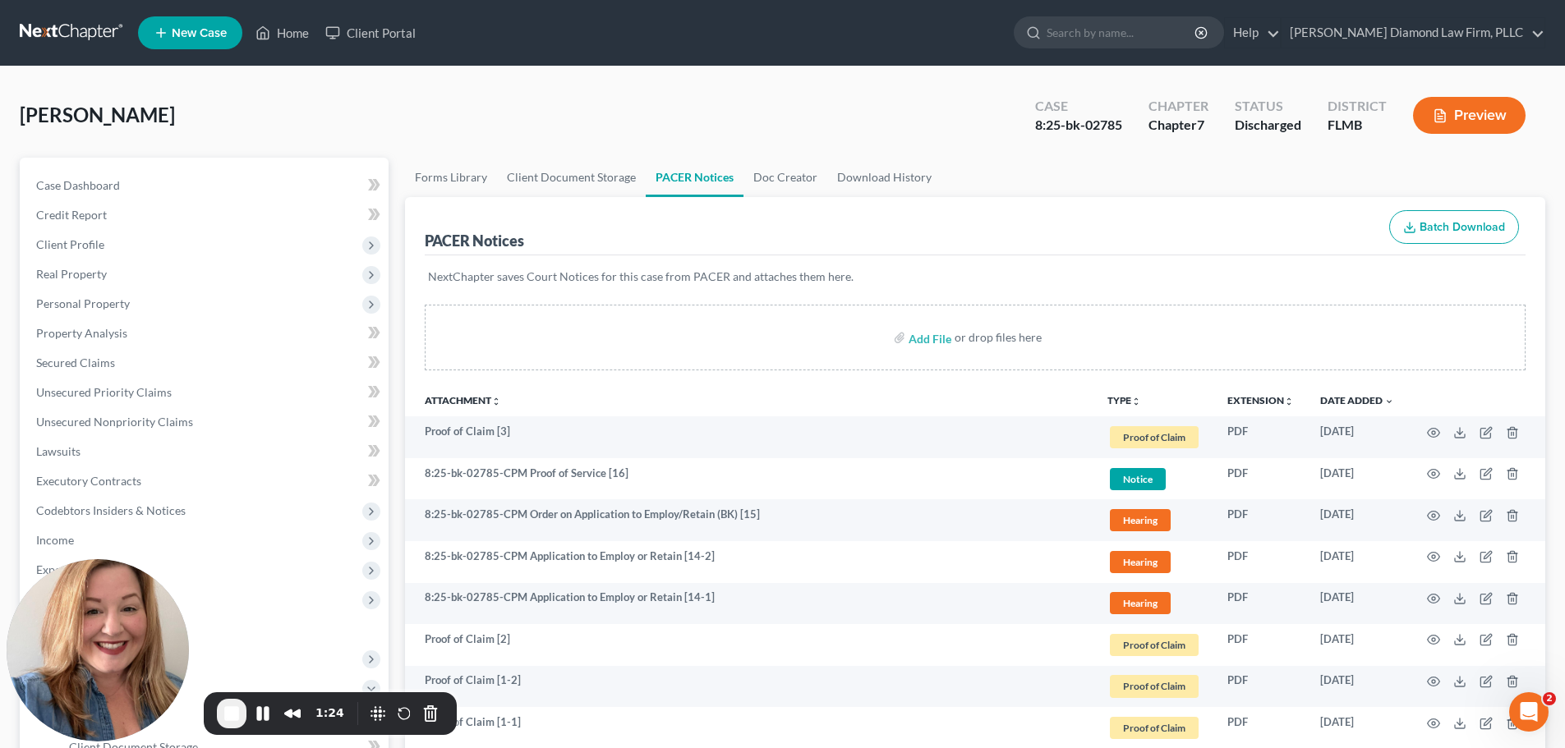
click at [153, 126] on span "[PERSON_NAME]" at bounding box center [97, 115] width 155 height 24
click at [90, 31] on link at bounding box center [72, 33] width 105 height 30
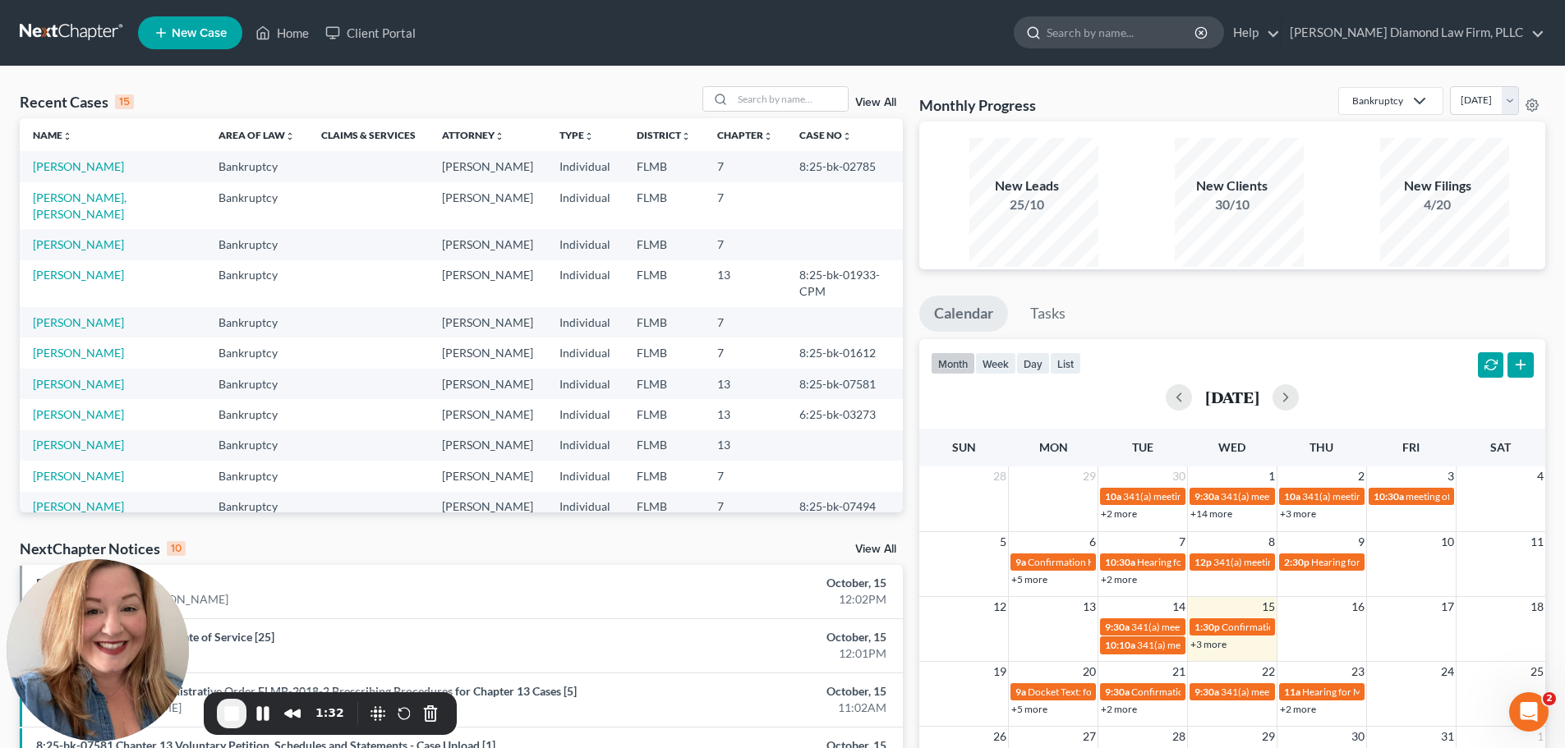
click at [1110, 37] on input "search" at bounding box center [1121, 32] width 150 height 30
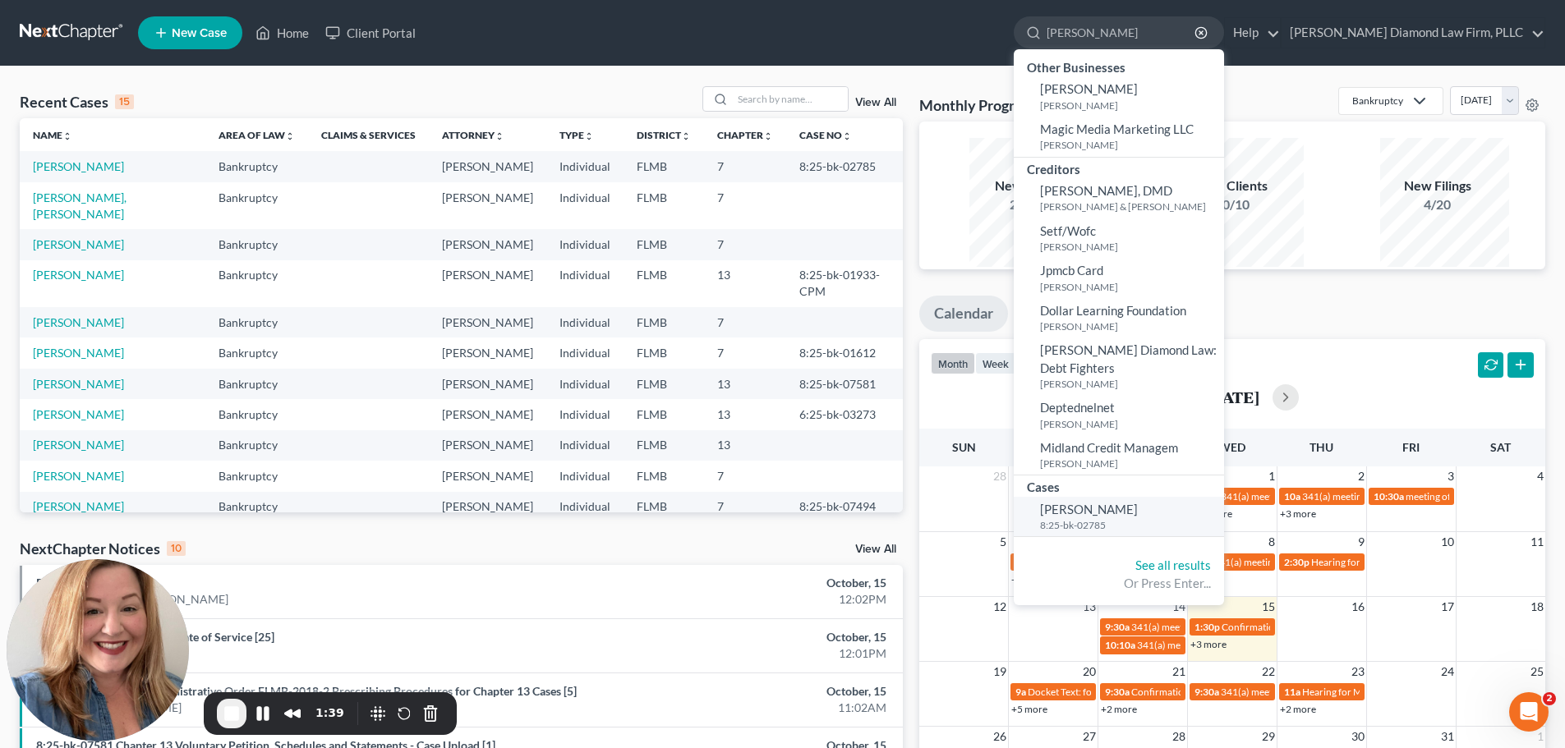
type input "[PERSON_NAME]"
click at [1151, 531] on small "8:25-bk-02785" at bounding box center [1130, 525] width 180 height 14
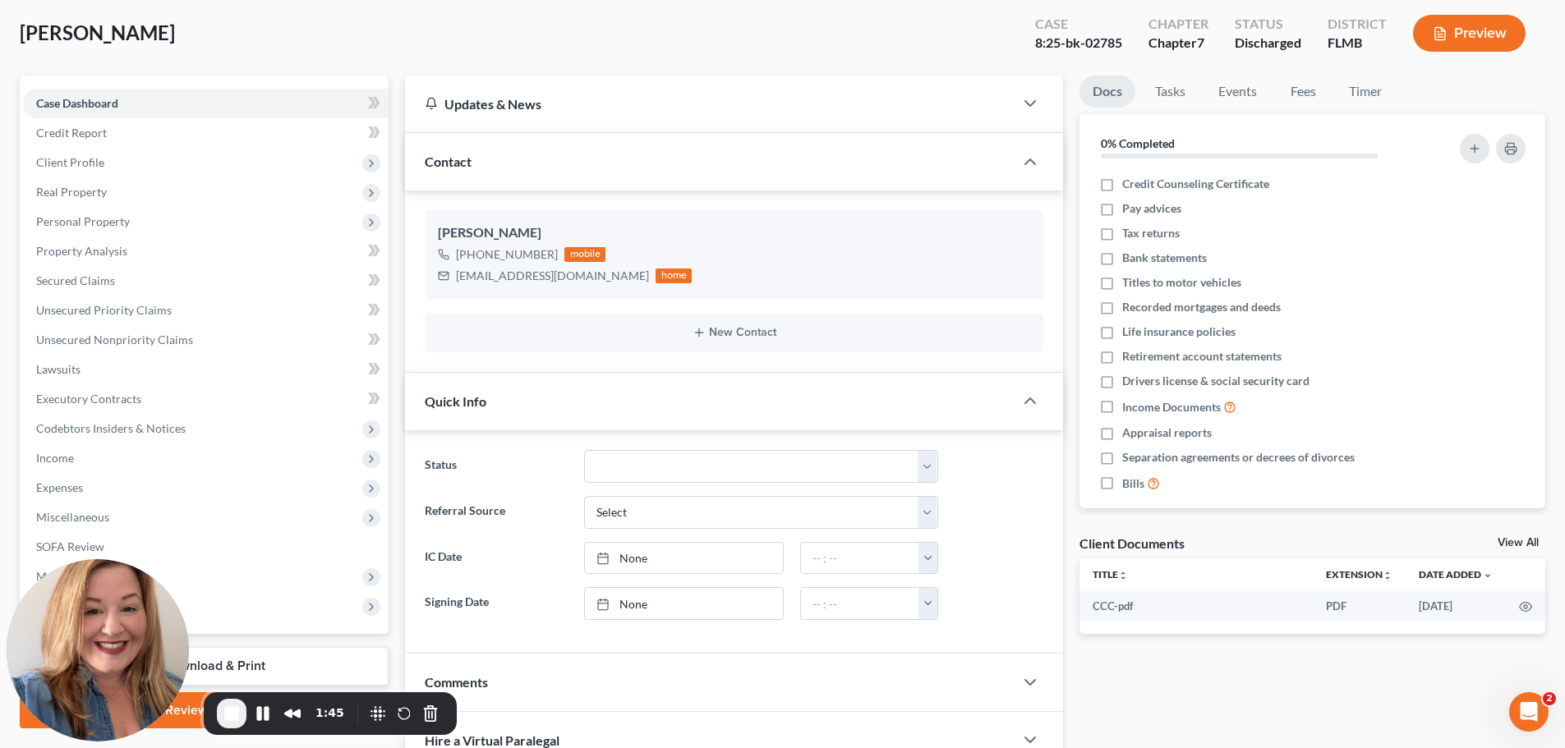
scroll to position [329, 0]
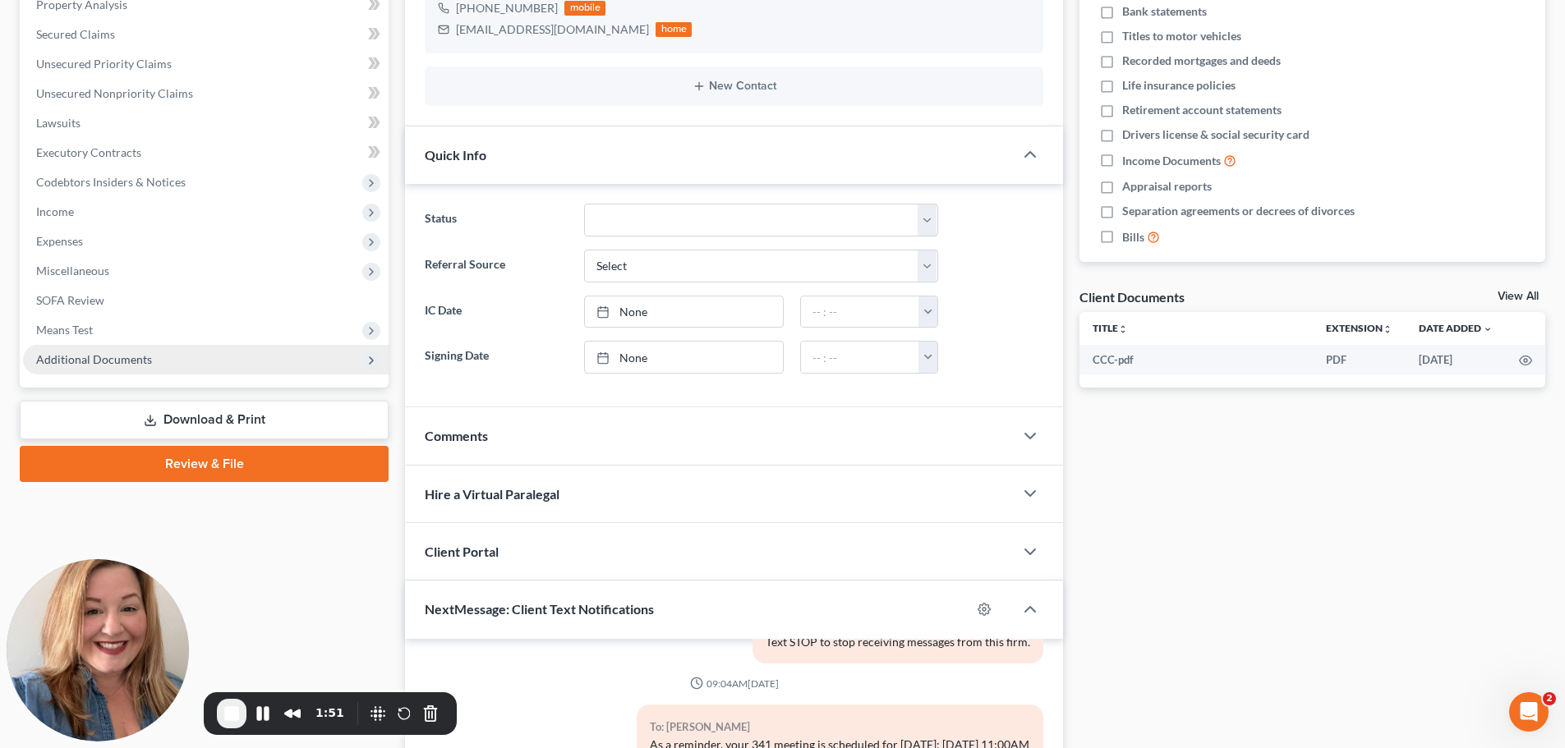
click at [143, 366] on span "Additional Documents" at bounding box center [94, 359] width 116 height 14
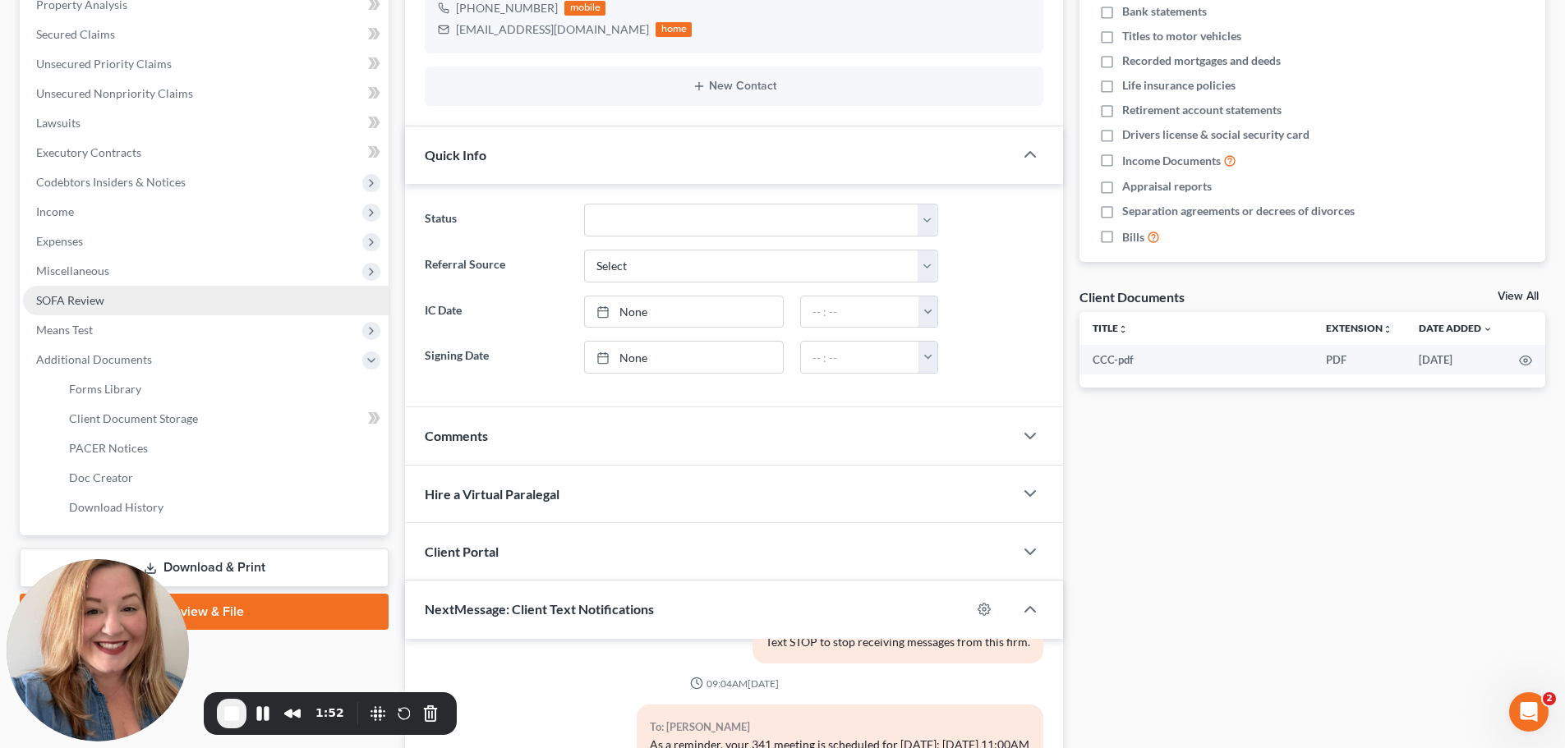
scroll to position [493, 0]
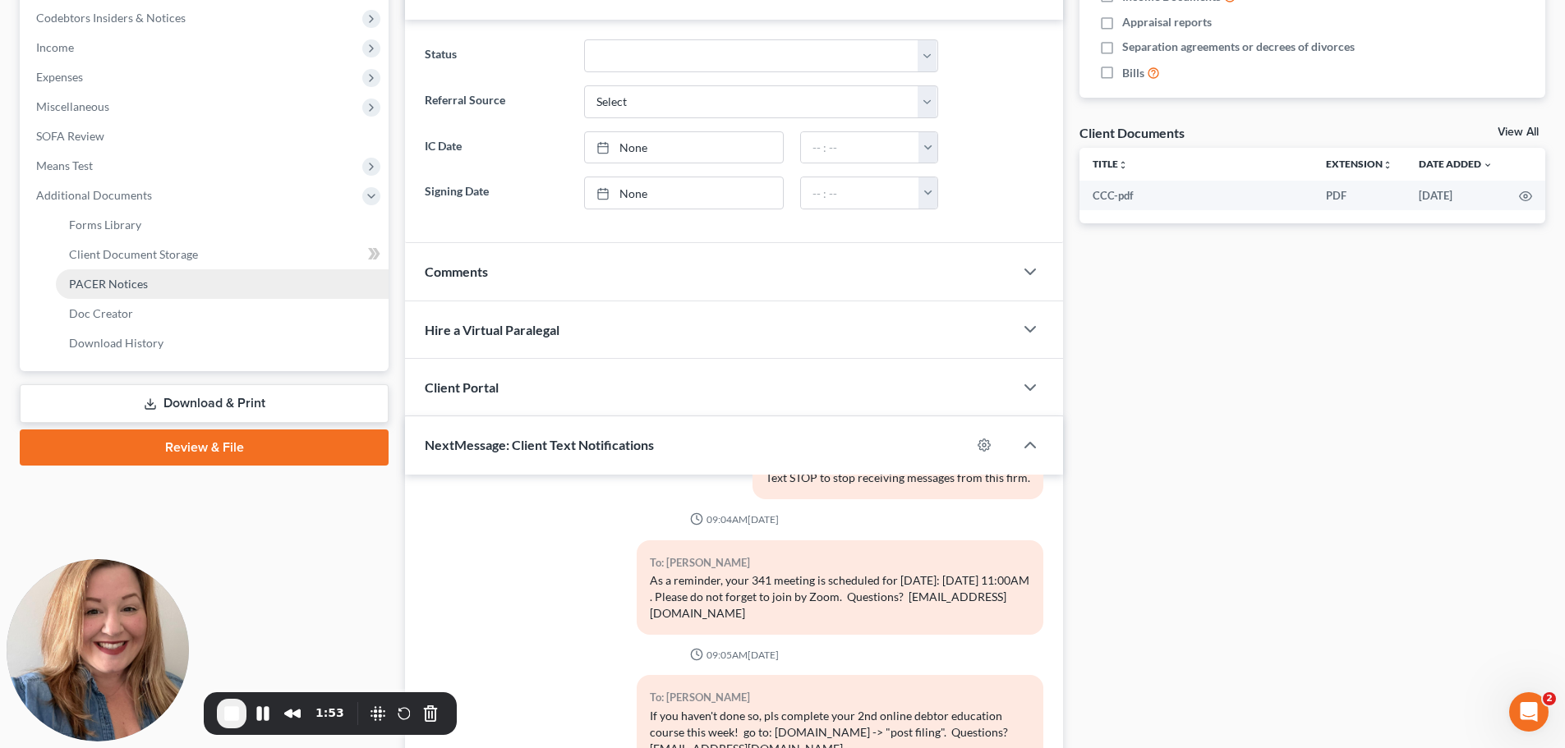
click at [89, 291] on span "PACER Notices" at bounding box center [108, 284] width 79 height 14
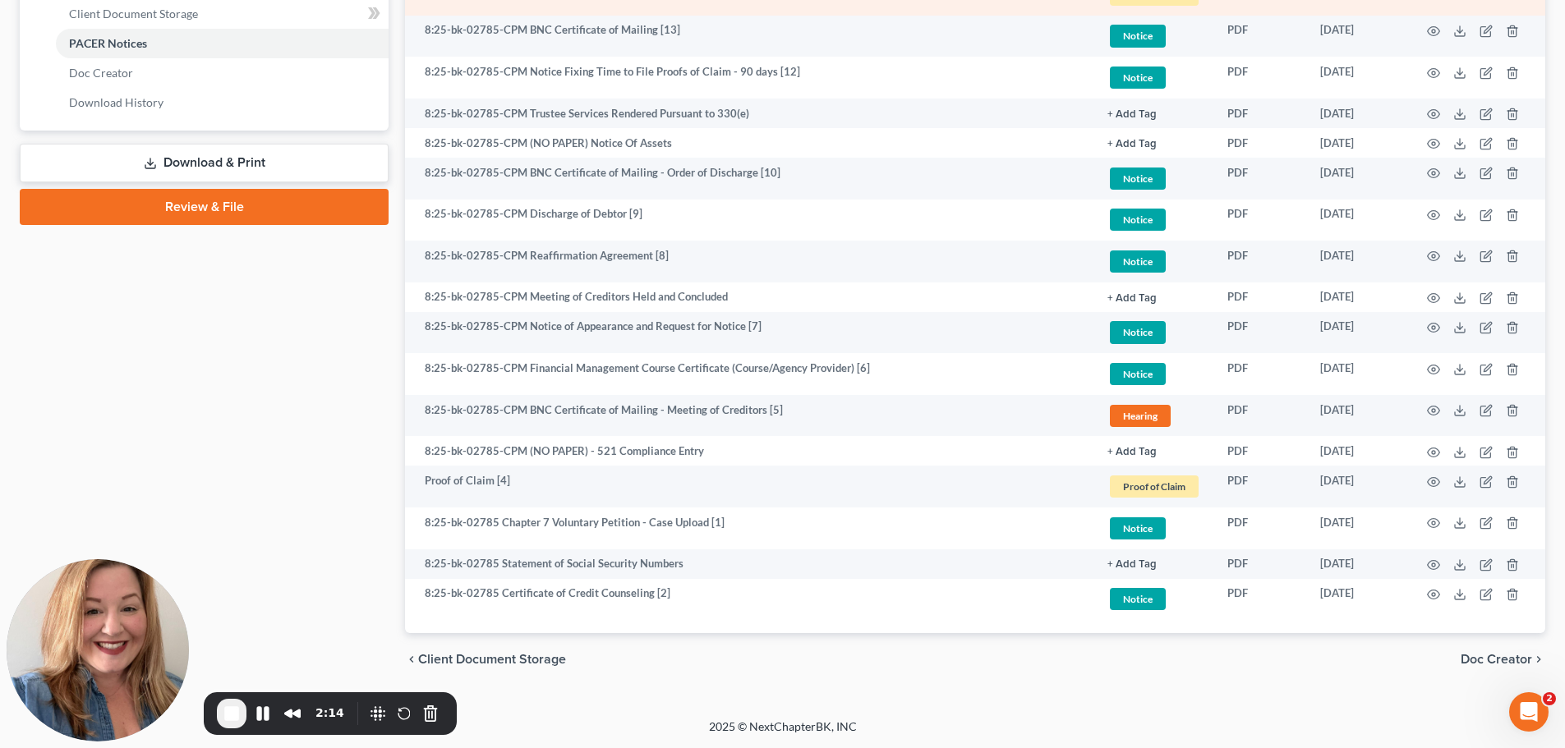
scroll to position [895, 0]
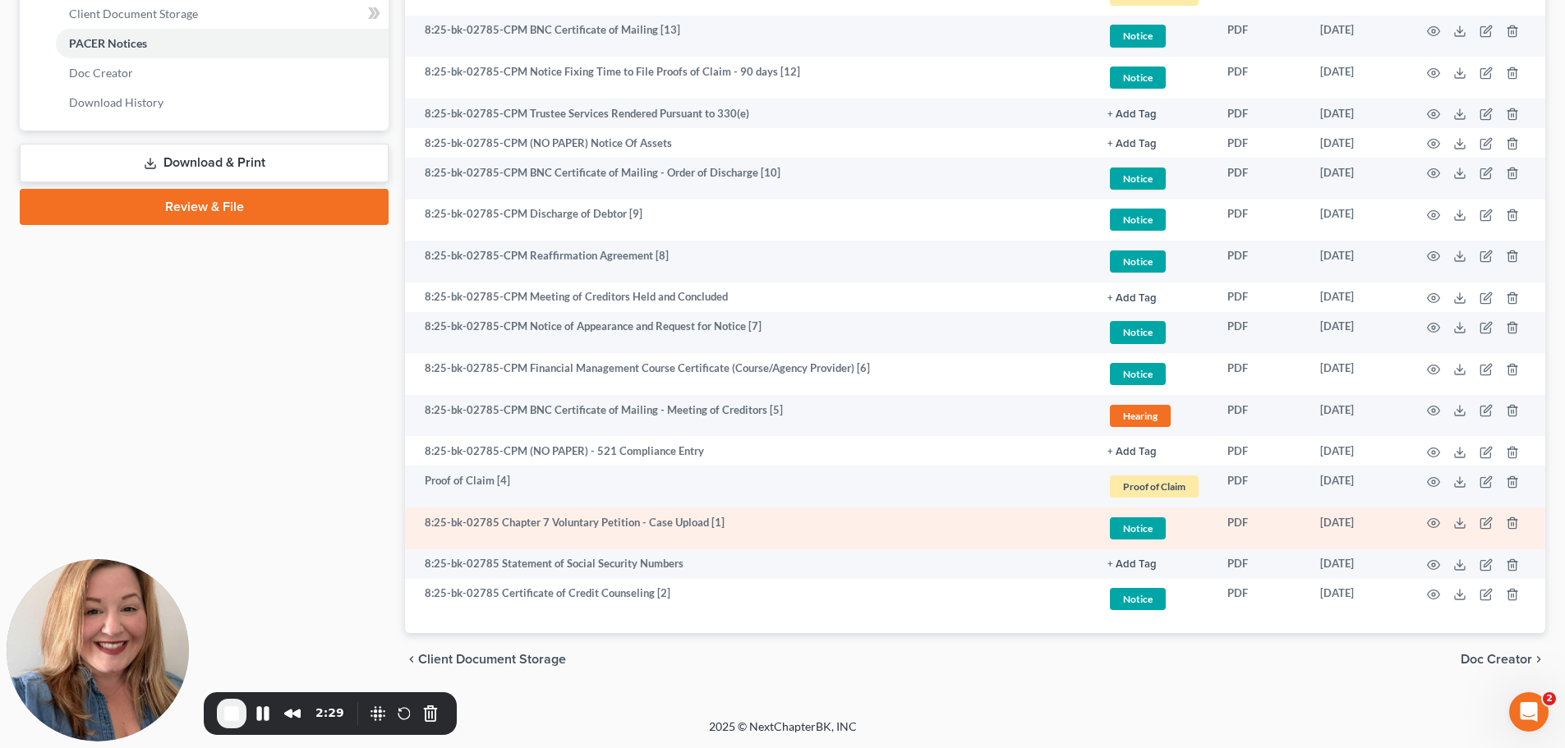
drag, startPoint x: 1297, startPoint y: 498, endPoint x: 1358, endPoint y: 494, distance: 60.9
click at [1358, 508] on td "[DATE]" at bounding box center [1357, 529] width 100 height 42
click at [1427, 517] on icon "button" at bounding box center [1433, 523] width 13 height 13
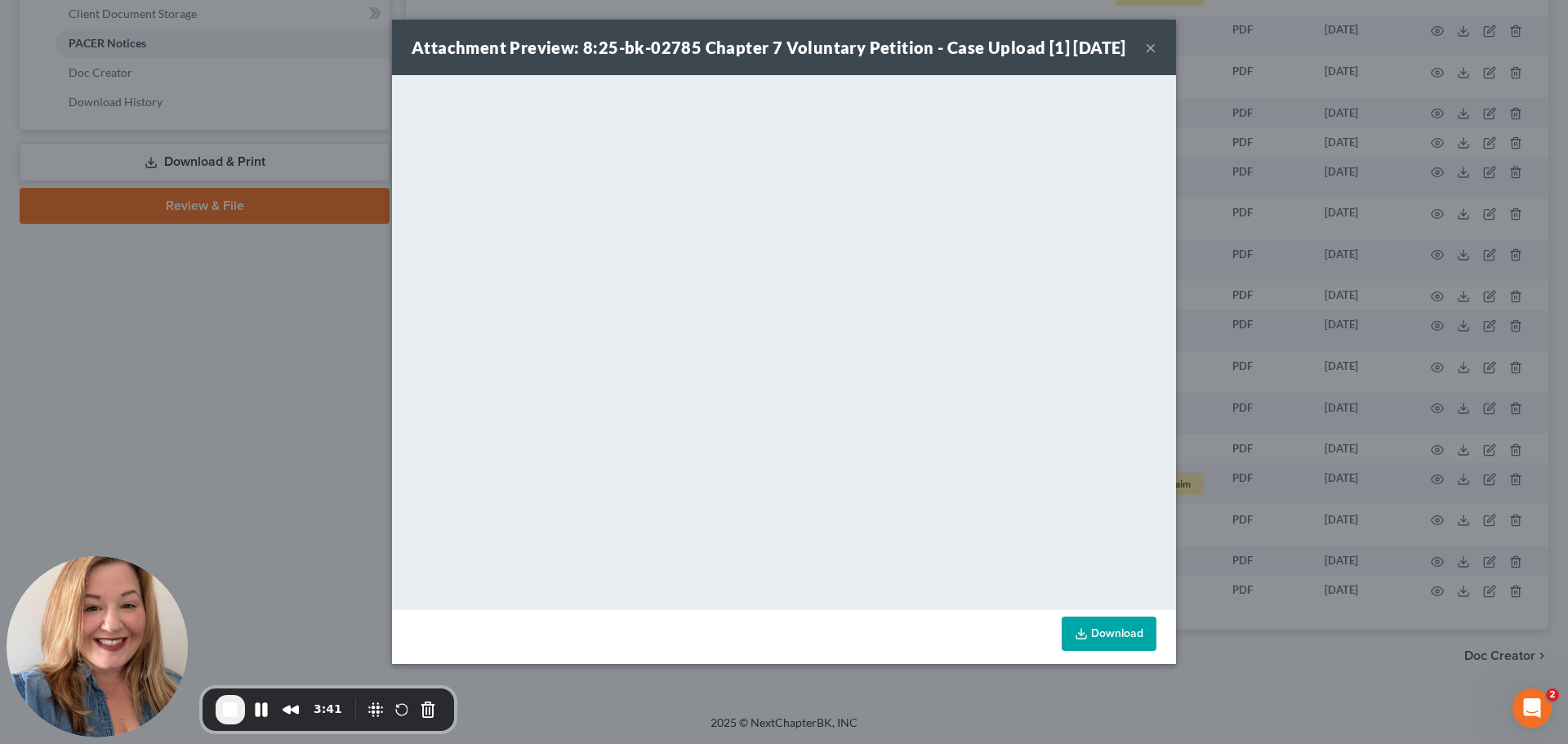
click at [1156, 57] on button "×" at bounding box center [1149, 48] width 11 height 20
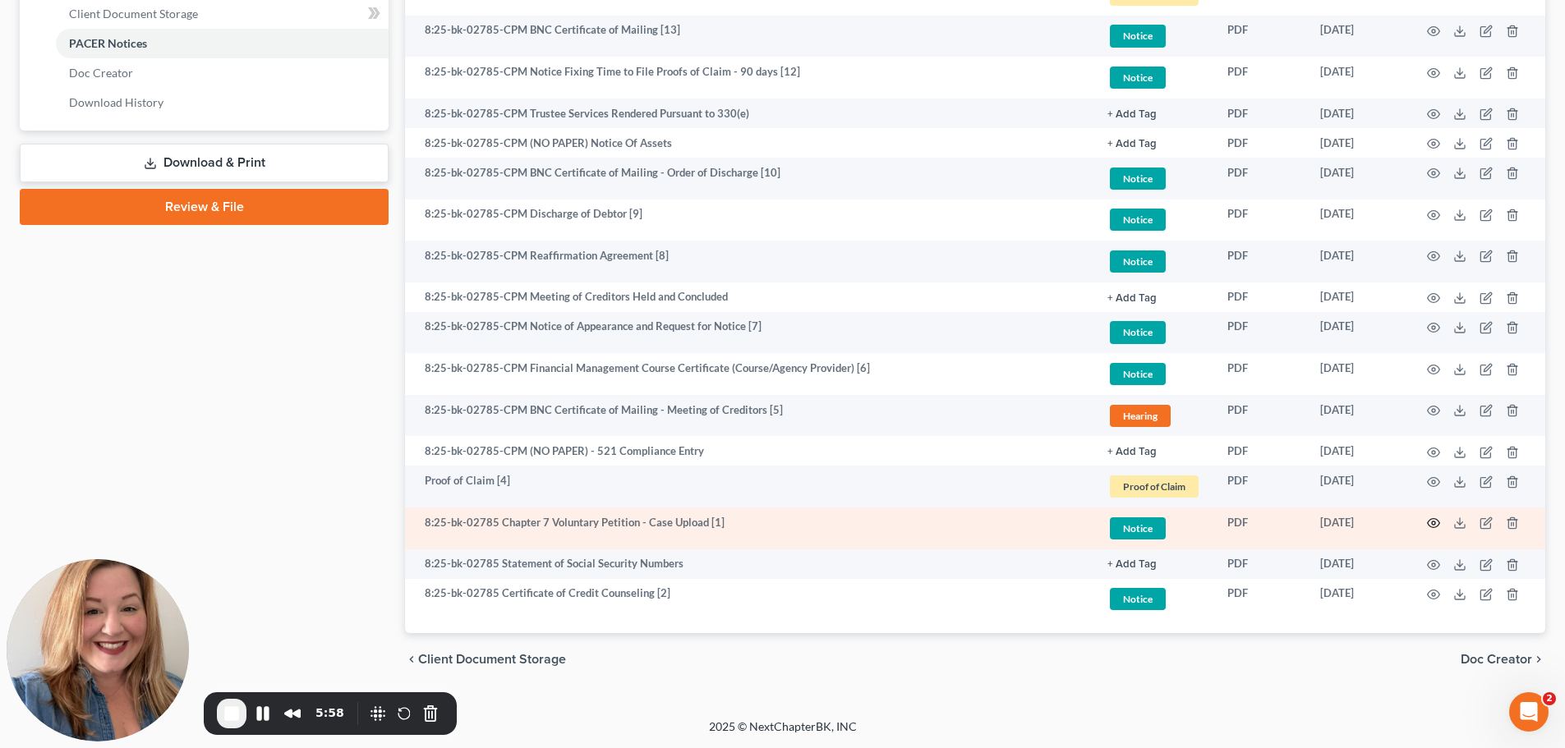
click at [1427, 519] on icon "button" at bounding box center [1433, 523] width 12 height 9
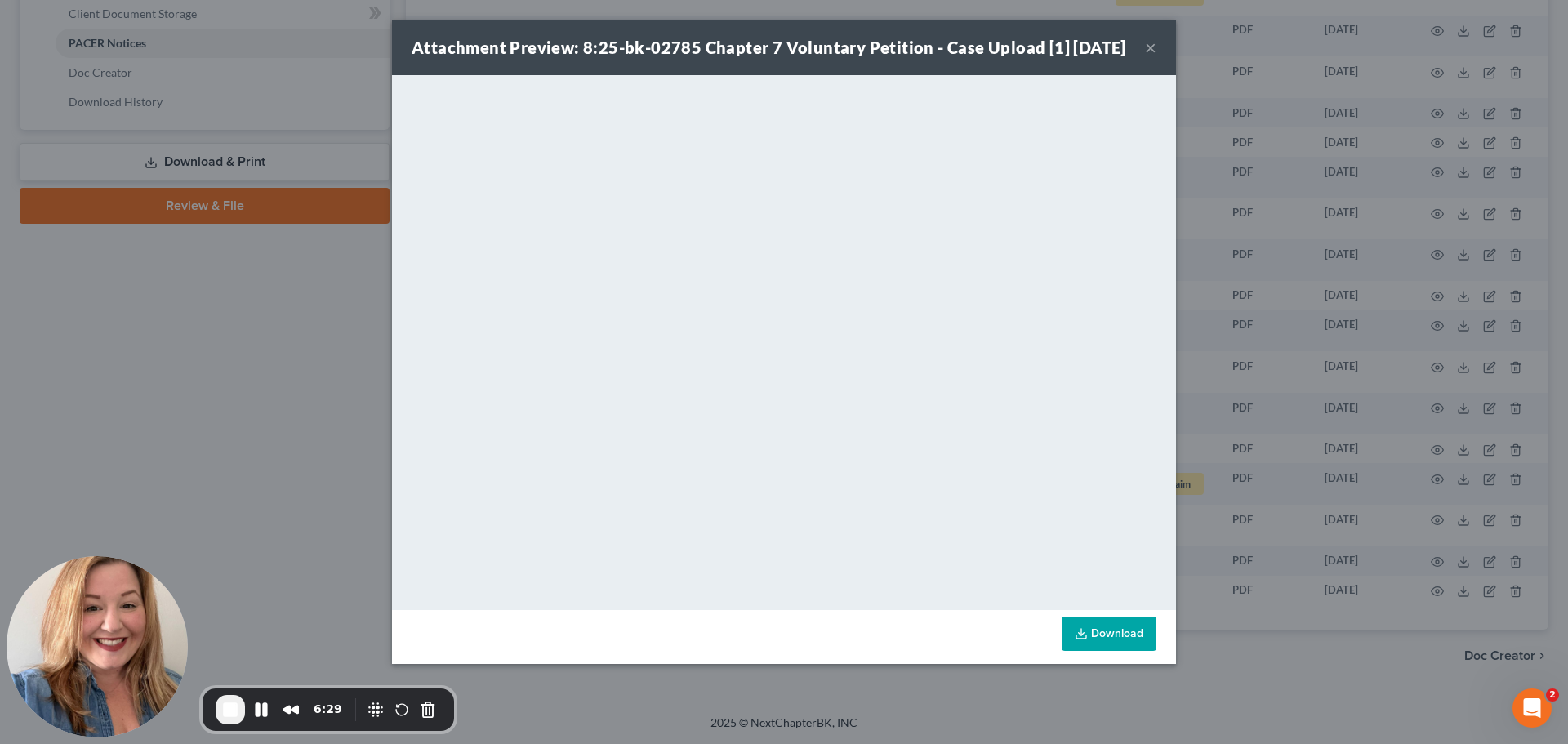
click at [1156, 57] on button "×" at bounding box center [1149, 48] width 11 height 20
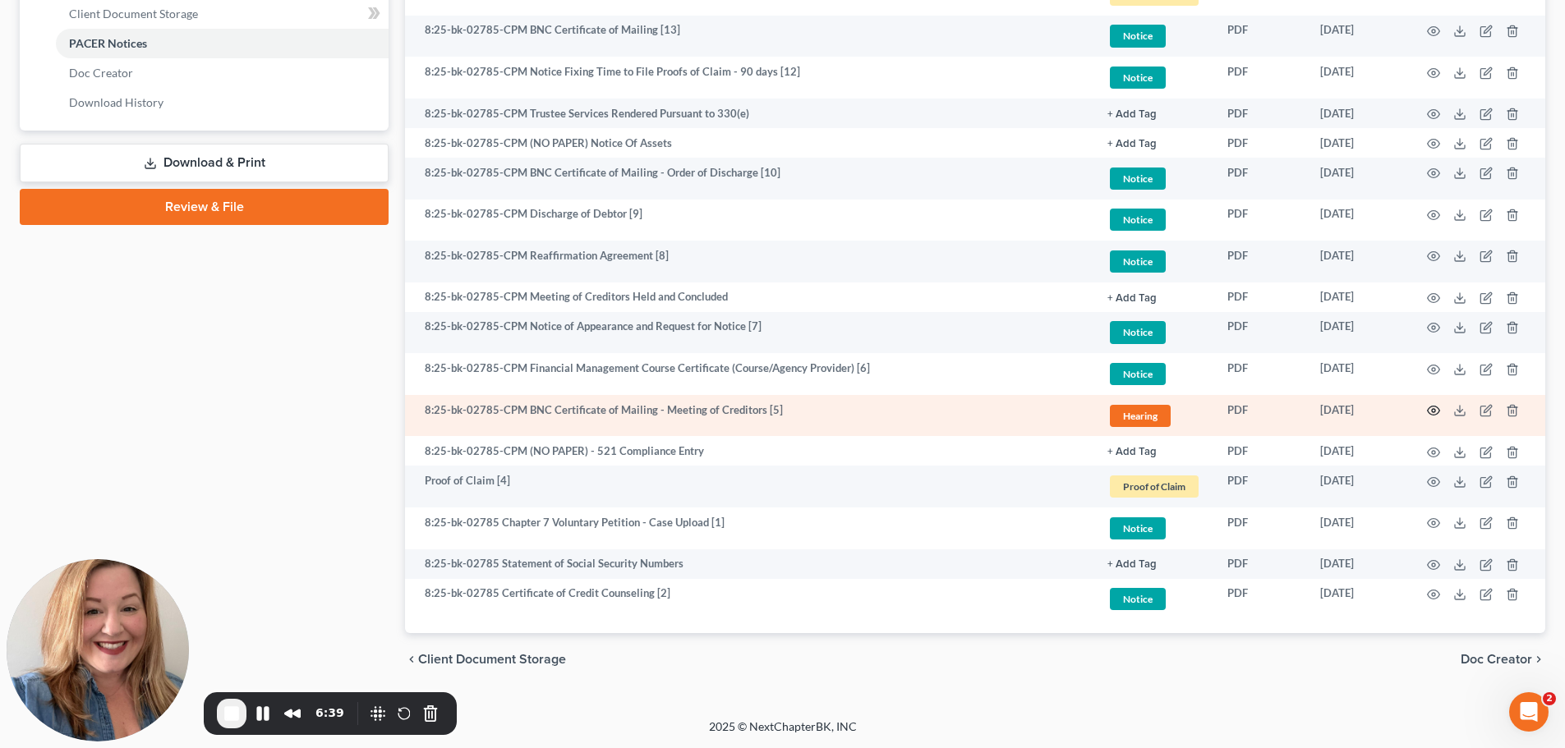
click at [1427, 404] on icon "button" at bounding box center [1433, 410] width 13 height 13
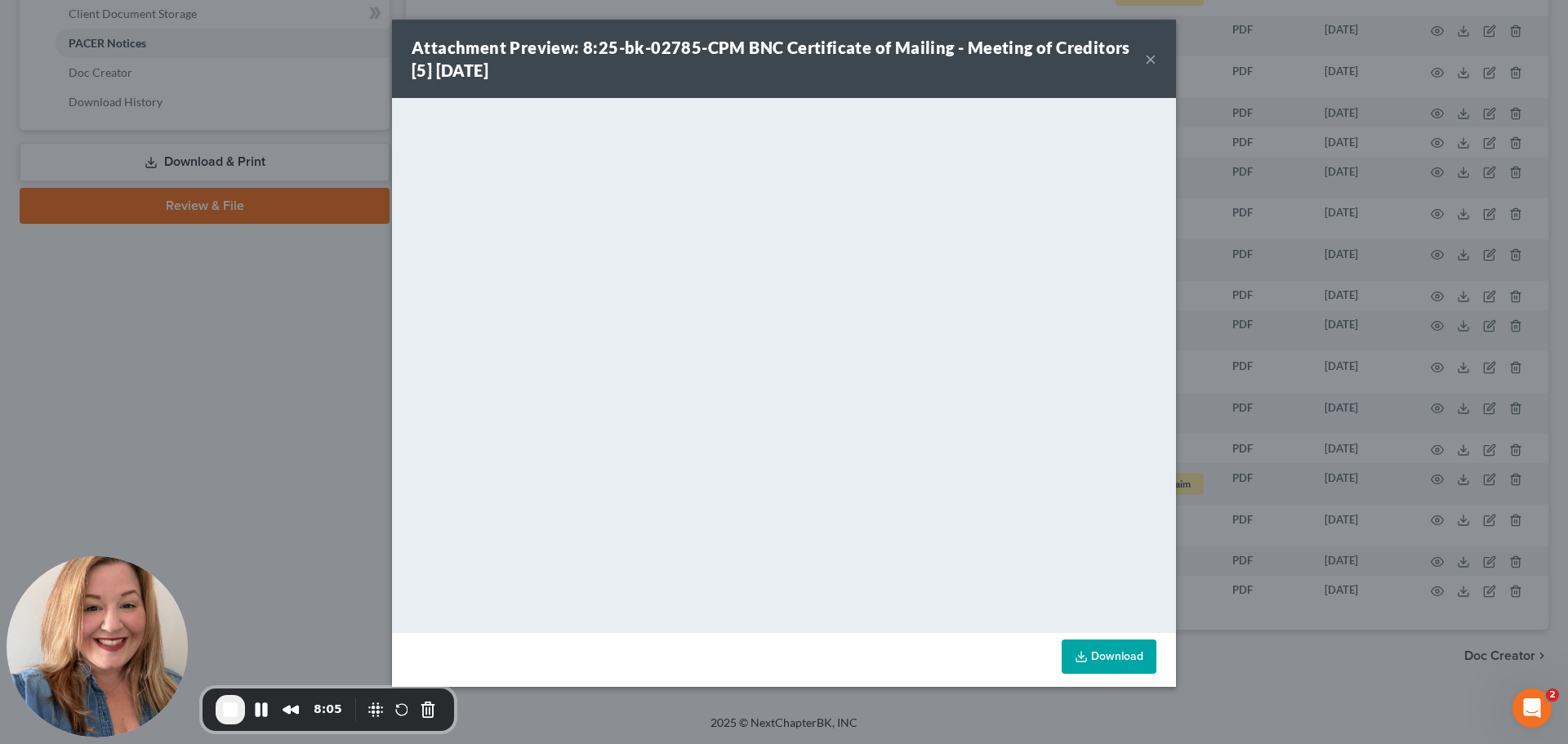
click at [1156, 69] on button "×" at bounding box center [1149, 59] width 11 height 20
